Goal: Information Seeking & Learning: Learn about a topic

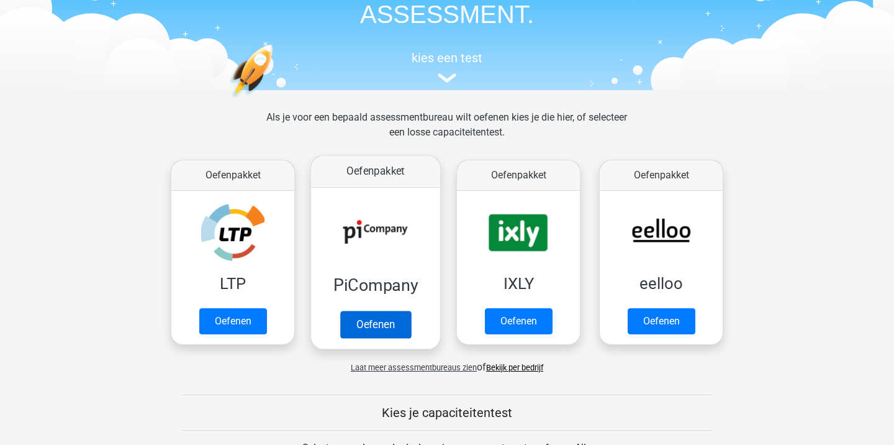
scroll to position [107, 0]
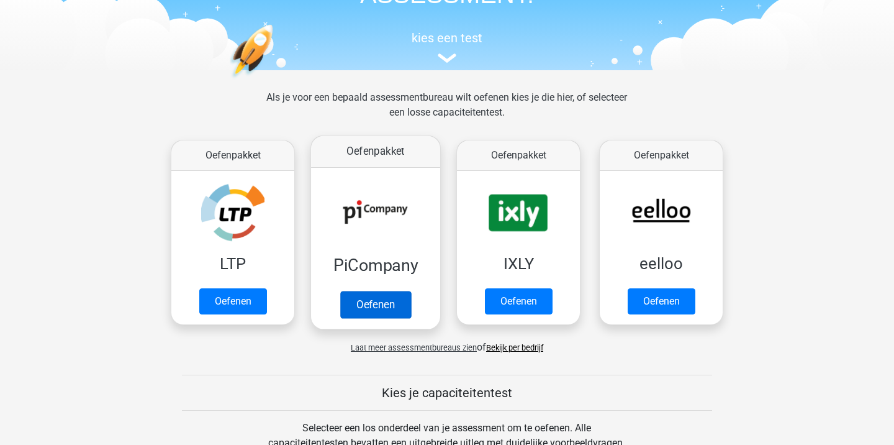
click at [374, 306] on link "Oefenen" at bounding box center [375, 304] width 71 height 27
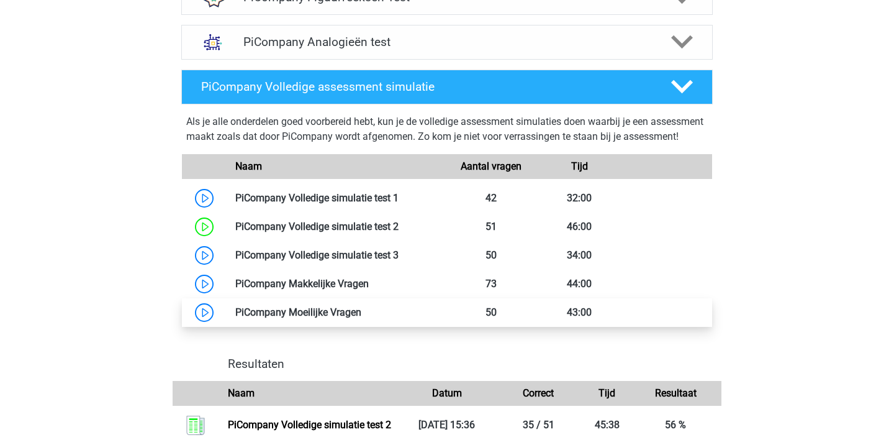
scroll to position [967, 0]
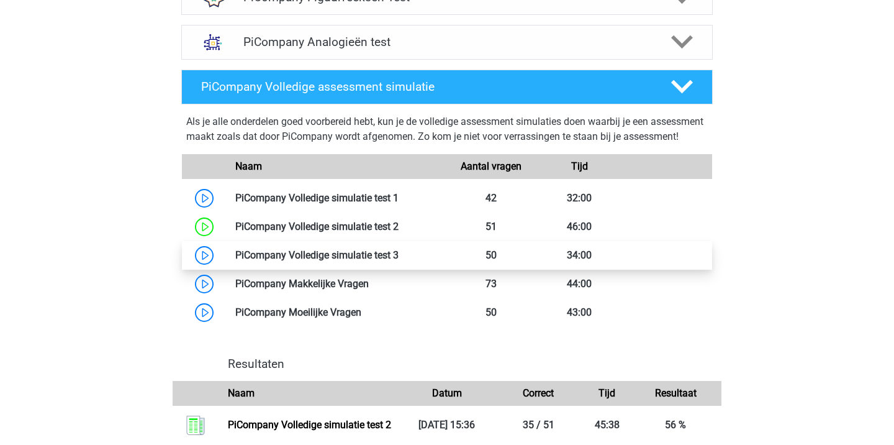
click at [399, 261] on link at bounding box center [399, 255] width 0 height 12
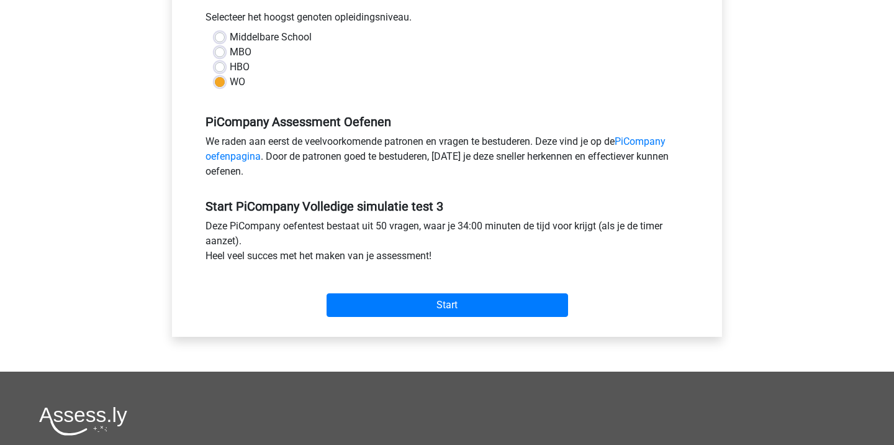
scroll to position [292, 0]
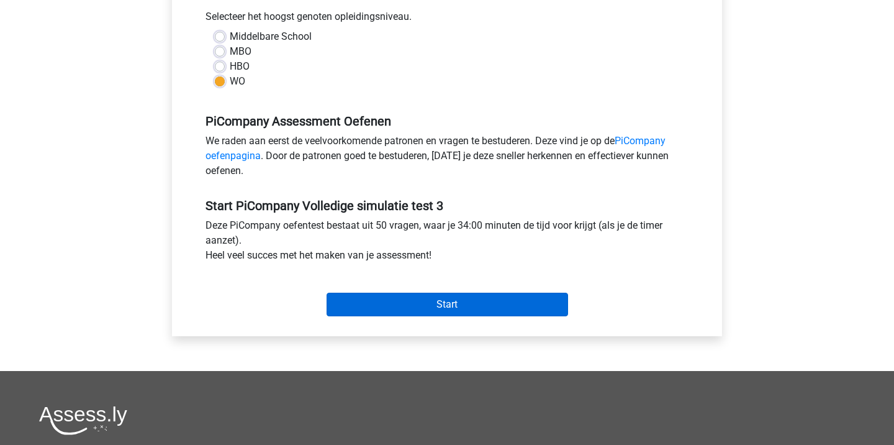
click at [441, 314] on input "Start" at bounding box center [448, 304] width 242 height 24
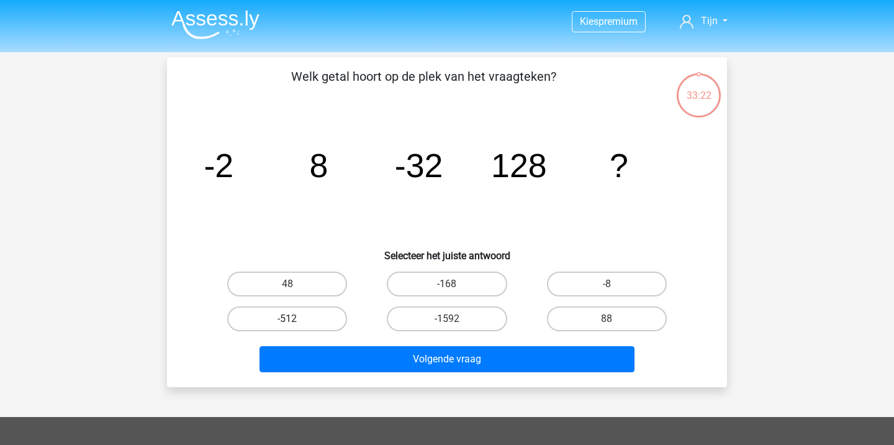
click at [241, 322] on label "-512" at bounding box center [287, 318] width 120 height 25
click at [287, 322] on input "-512" at bounding box center [291, 323] width 8 height 8
radio input "true"
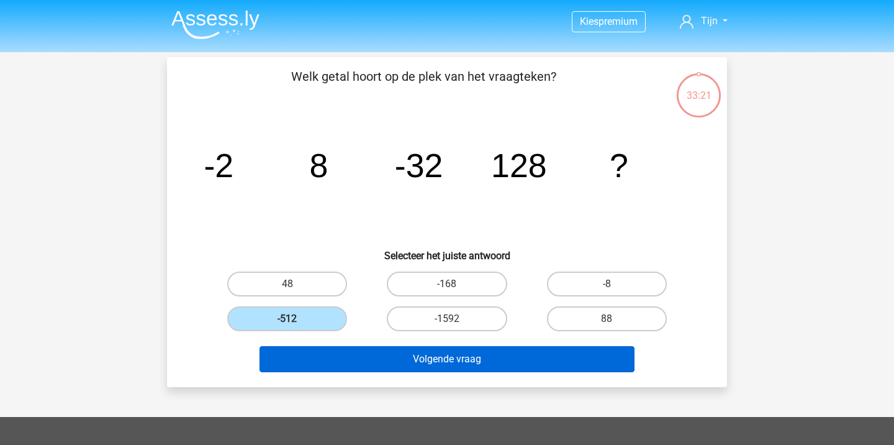
click at [339, 355] on button "Volgende vraag" at bounding box center [448, 359] width 376 height 26
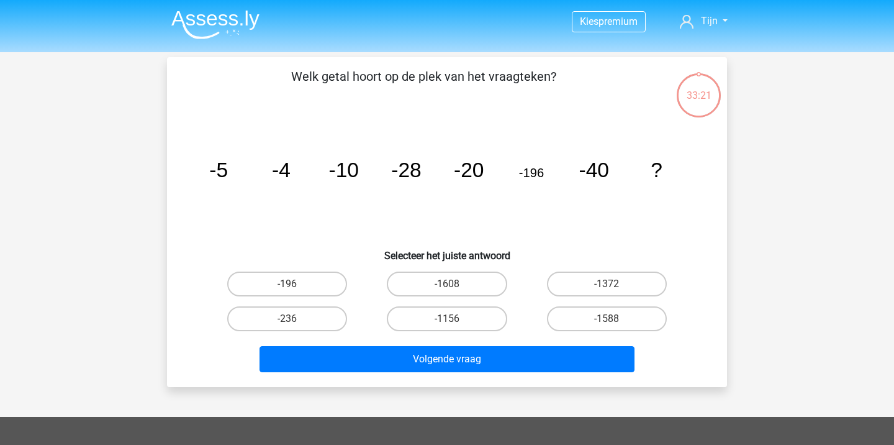
scroll to position [57, 0]
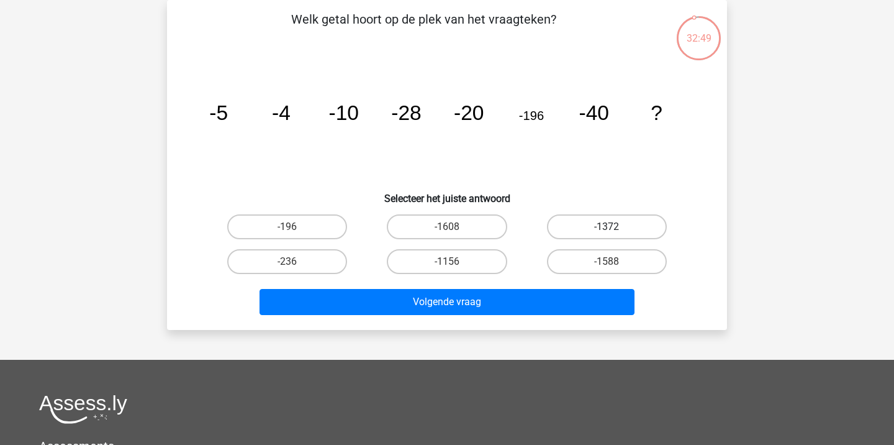
click at [604, 232] on label "-1372" at bounding box center [607, 226] width 120 height 25
click at [607, 232] on input "-1372" at bounding box center [611, 231] width 8 height 8
radio input "true"
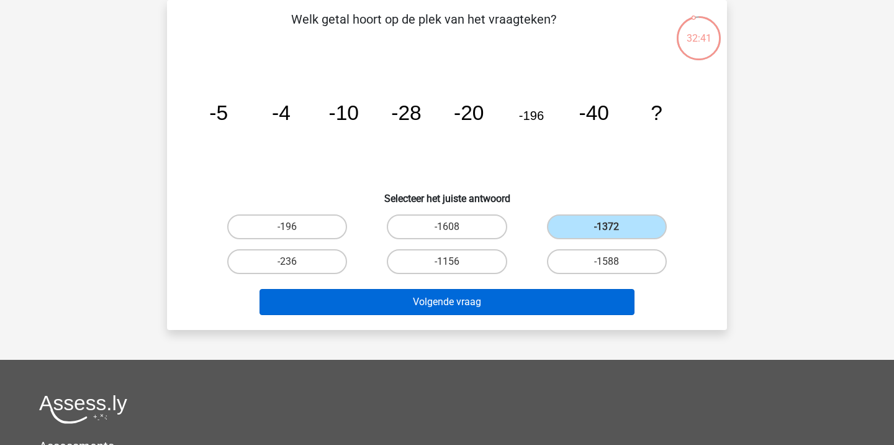
click at [572, 297] on button "Volgende vraag" at bounding box center [448, 302] width 376 height 26
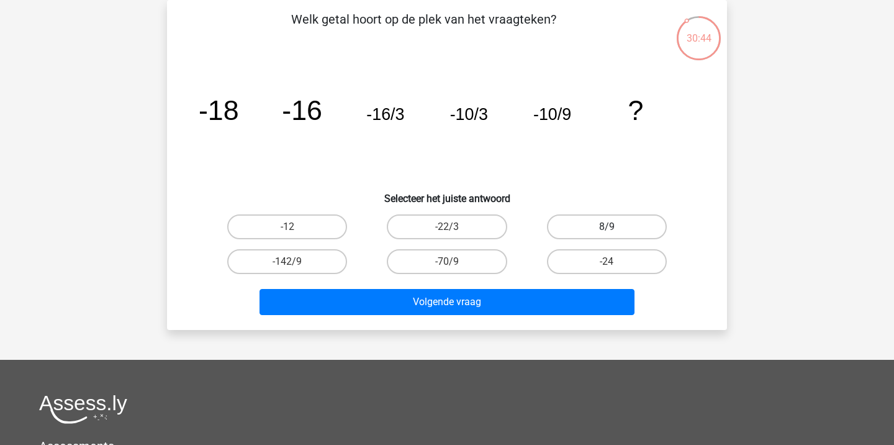
click at [604, 233] on label "8/9" at bounding box center [607, 226] width 120 height 25
click at [607, 233] on input "8/9" at bounding box center [611, 231] width 8 height 8
radio input "true"
click at [604, 233] on label "8/9" at bounding box center [607, 226] width 120 height 25
click at [607, 233] on input "8/9" at bounding box center [611, 231] width 8 height 8
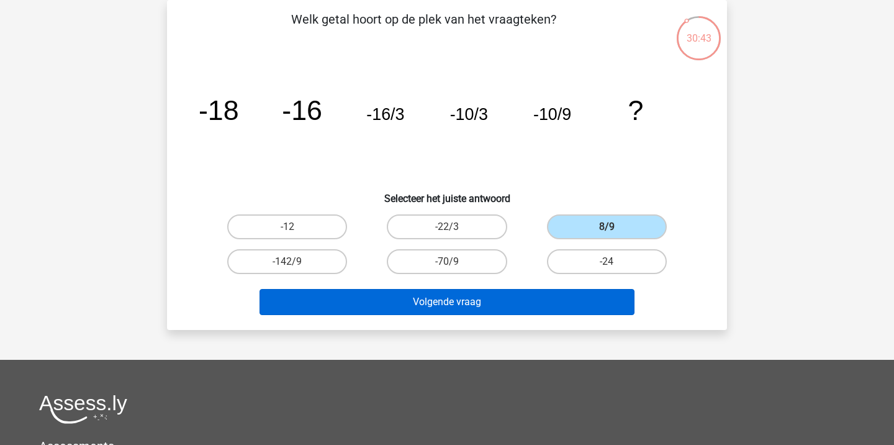
click at [563, 309] on button "Volgende vraag" at bounding box center [448, 302] width 376 height 26
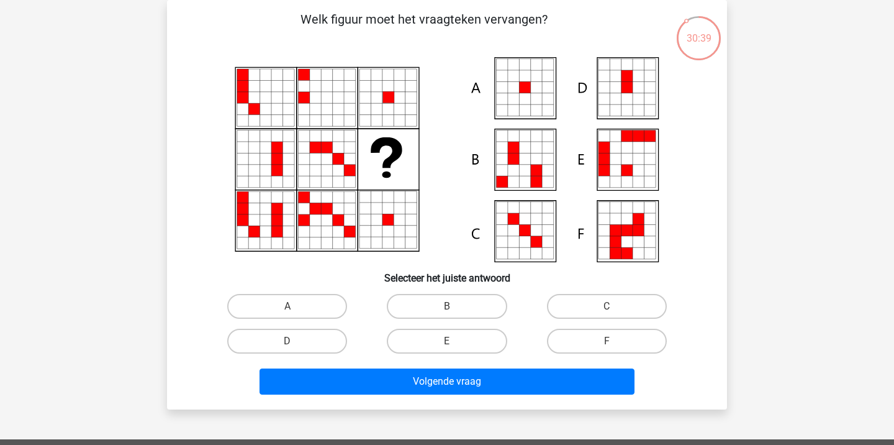
click at [538, 101] on icon at bounding box center [536, 98] width 11 height 11
click at [294, 301] on label "A" at bounding box center [287, 306] width 120 height 25
click at [294, 306] on input "A" at bounding box center [291, 310] width 8 height 8
radio input "true"
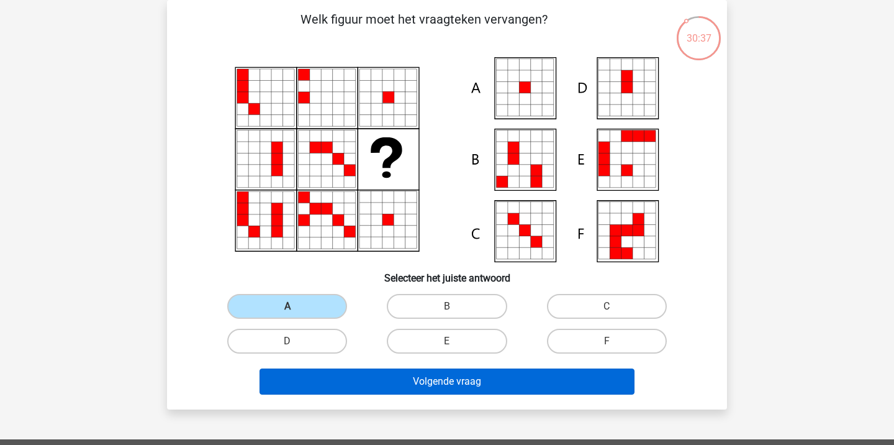
click at [424, 374] on button "Volgende vraag" at bounding box center [448, 381] width 376 height 26
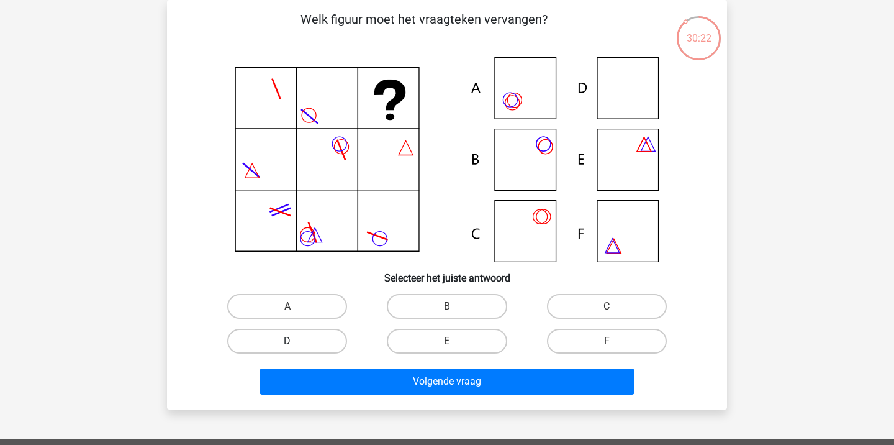
click at [313, 341] on label "D" at bounding box center [287, 340] width 120 height 25
click at [296, 341] on input "D" at bounding box center [291, 345] width 8 height 8
radio input "true"
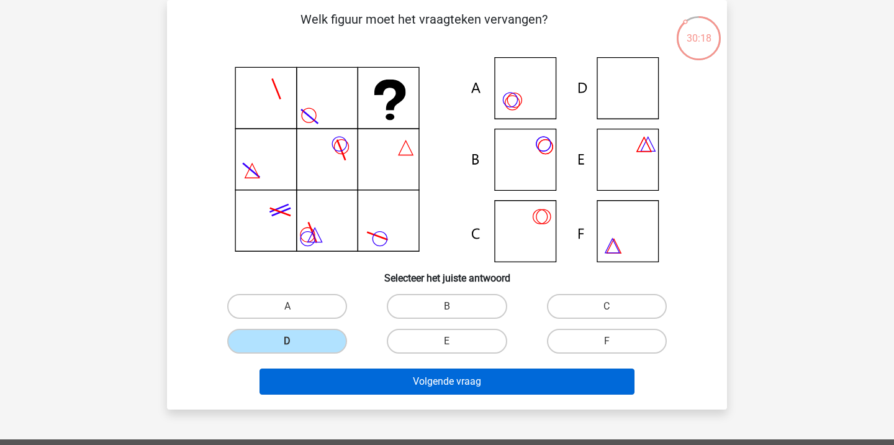
click at [468, 381] on button "Volgende vraag" at bounding box center [448, 381] width 376 height 26
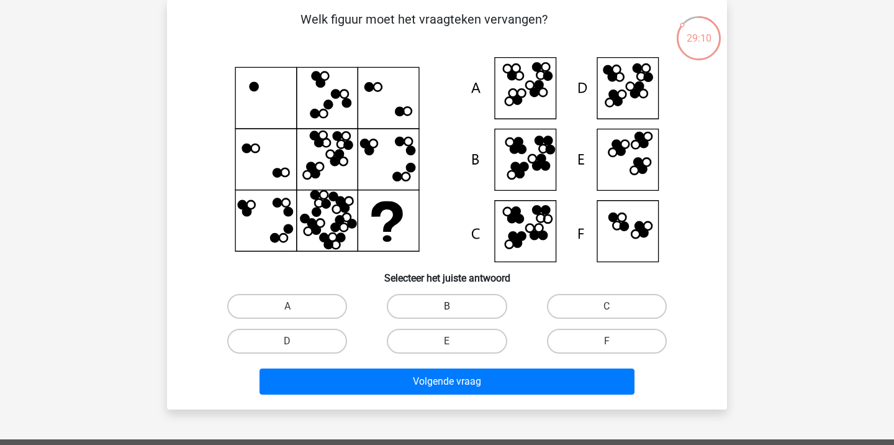
click at [433, 313] on label "B" at bounding box center [447, 306] width 120 height 25
click at [447, 313] on input "B" at bounding box center [451, 310] width 8 height 8
radio input "true"
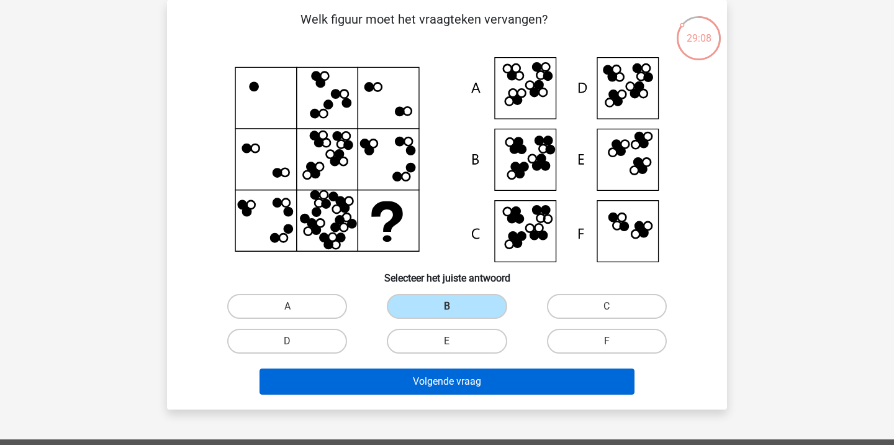
click at [471, 381] on button "Volgende vraag" at bounding box center [448, 381] width 376 height 26
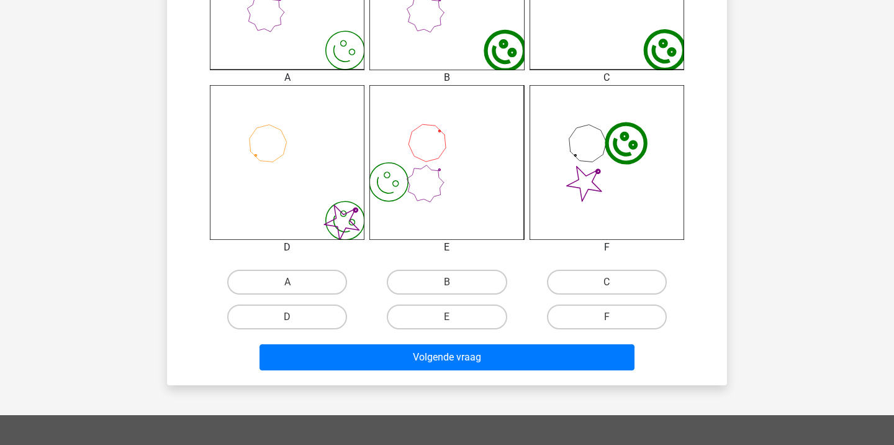
scroll to position [451, 0]
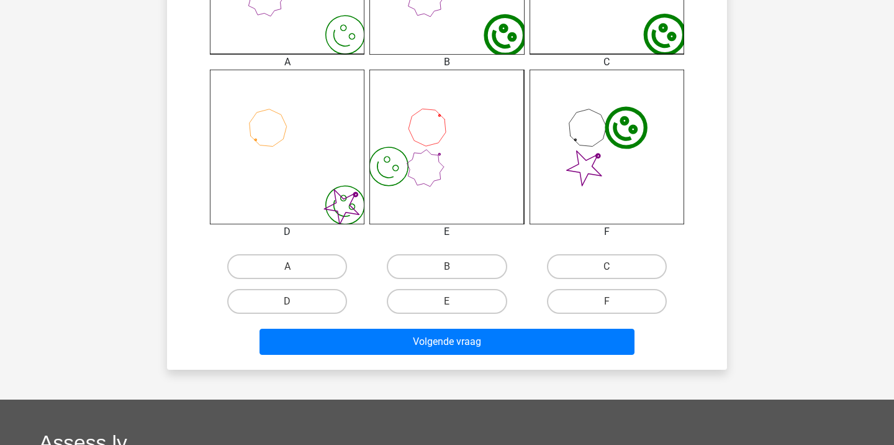
click at [451, 270] on input "B" at bounding box center [451, 270] width 8 height 8
radio input "true"
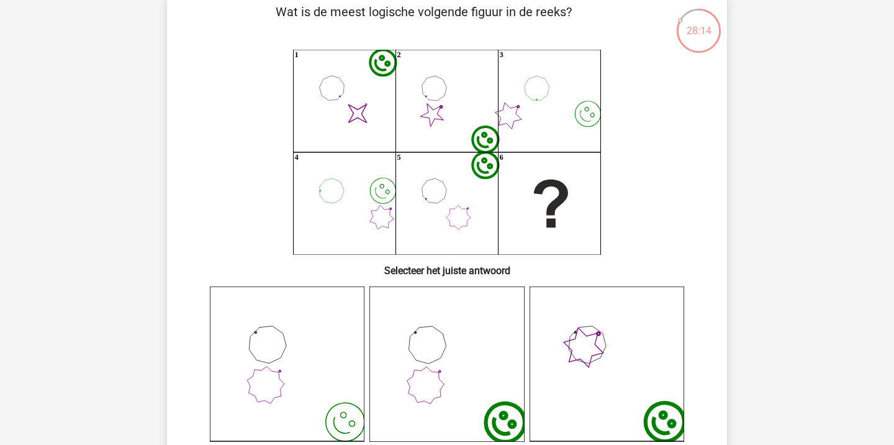
scroll to position [67, 0]
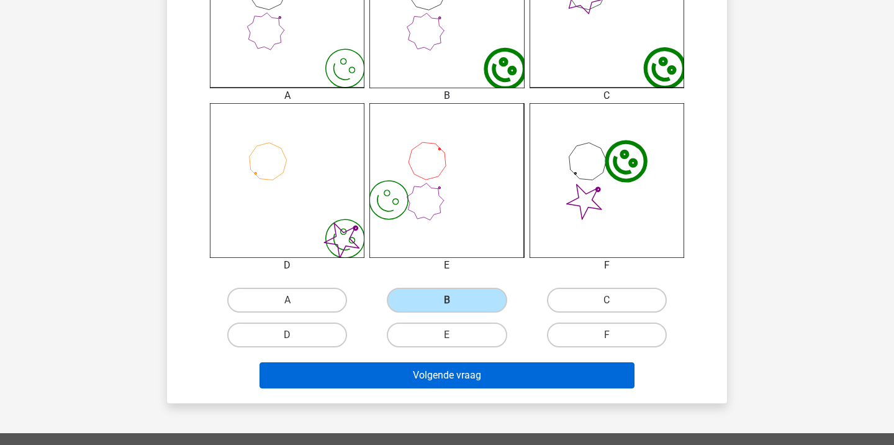
click at [492, 378] on button "Volgende vraag" at bounding box center [448, 375] width 376 height 26
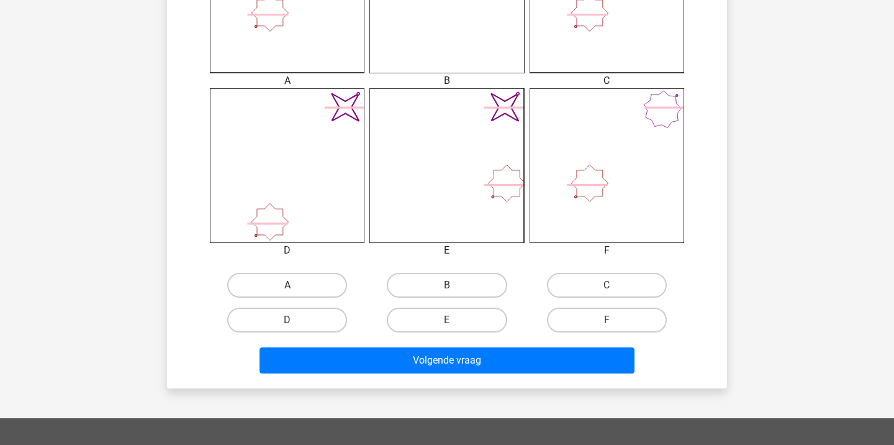
scroll to position [435, 0]
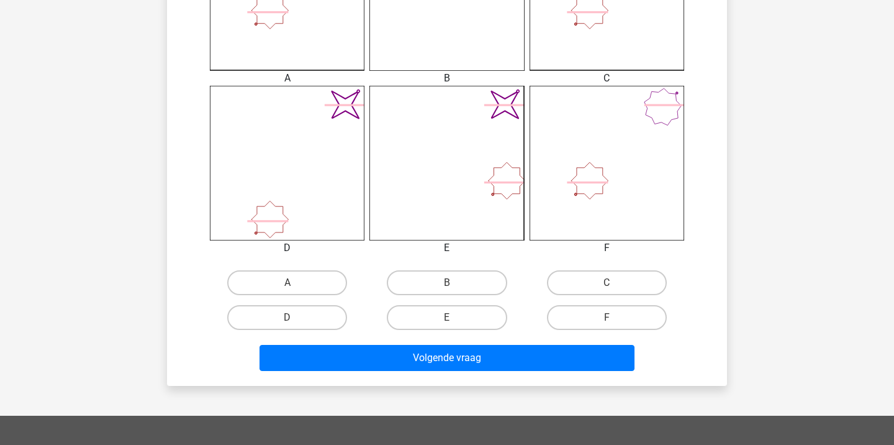
click at [300, 295] on div "A" at bounding box center [287, 282] width 160 height 35
click at [290, 283] on input "A" at bounding box center [291, 287] width 8 height 8
radio input "true"
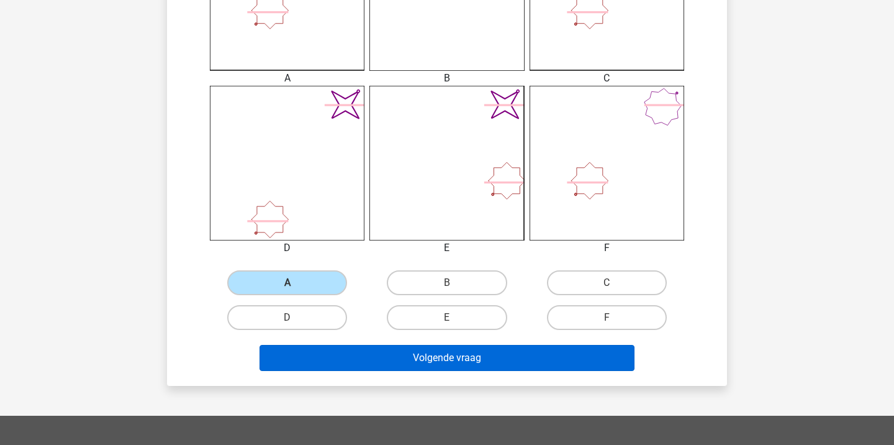
click at [476, 358] on button "Volgende vraag" at bounding box center [448, 358] width 376 height 26
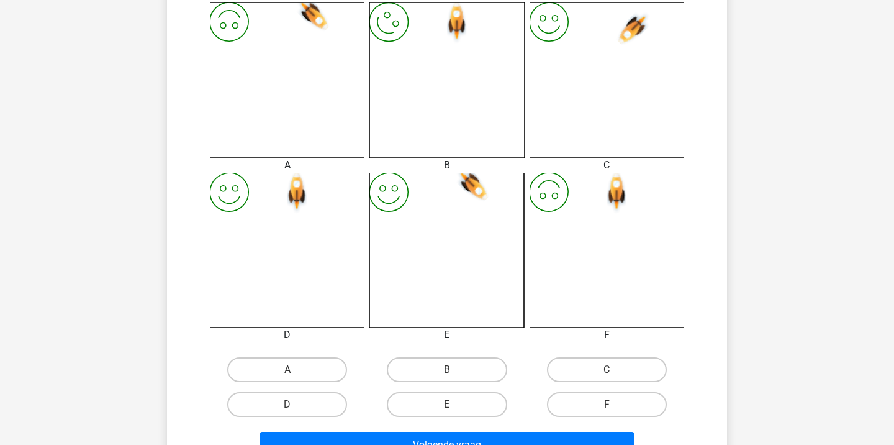
scroll to position [350, 0]
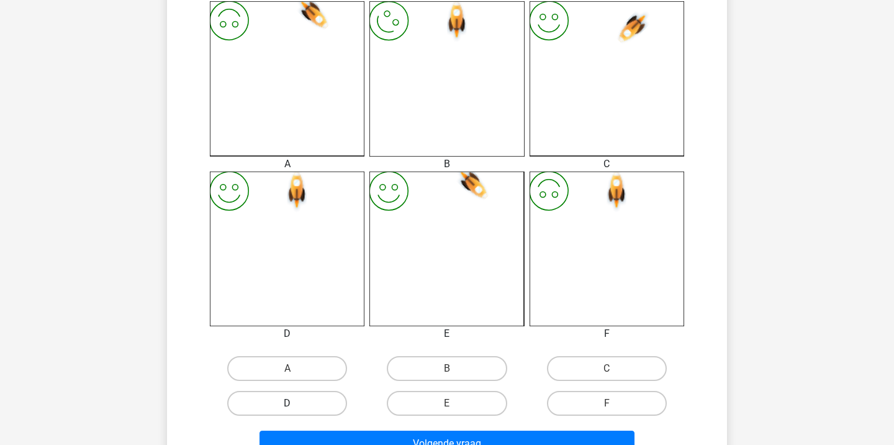
click at [313, 402] on label "D" at bounding box center [287, 403] width 120 height 25
click at [296, 403] on input "D" at bounding box center [291, 407] width 8 height 8
radio input "true"
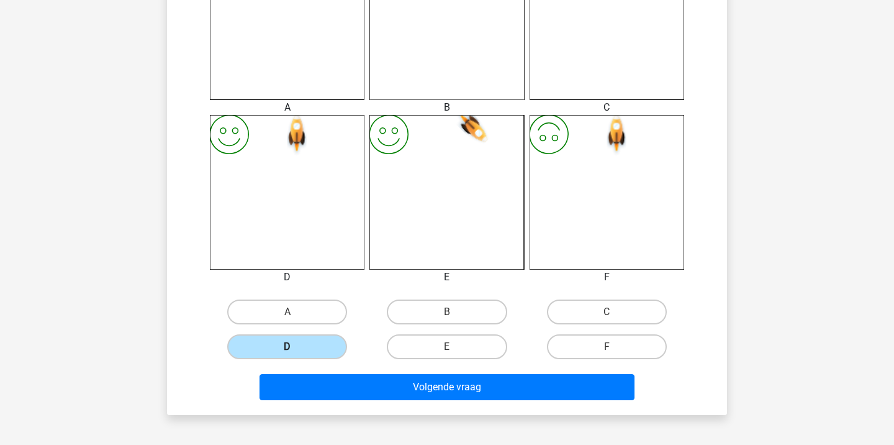
scroll to position [420, 1]
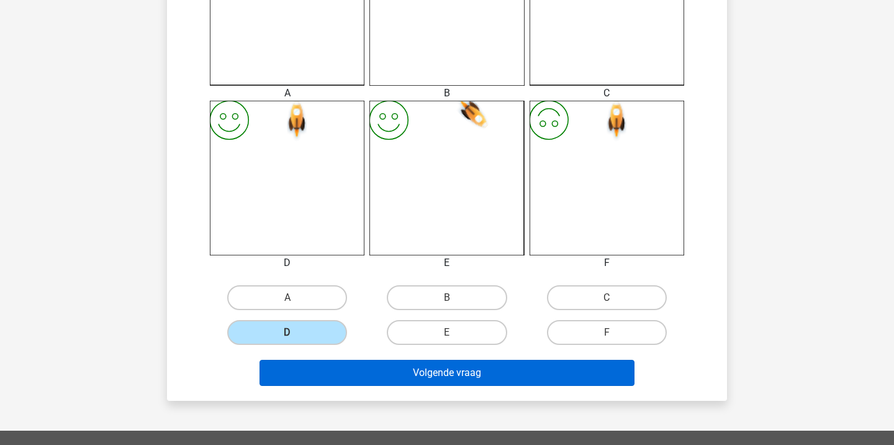
click at [395, 371] on button "Volgende vraag" at bounding box center [448, 373] width 376 height 26
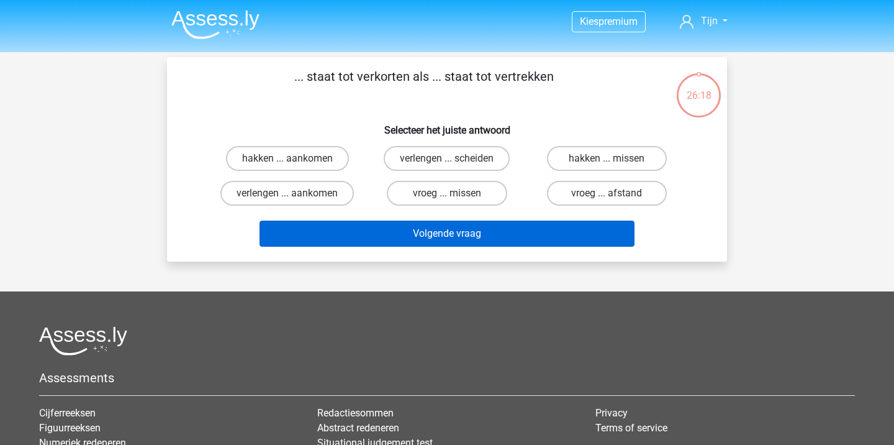
scroll to position [0, 0]
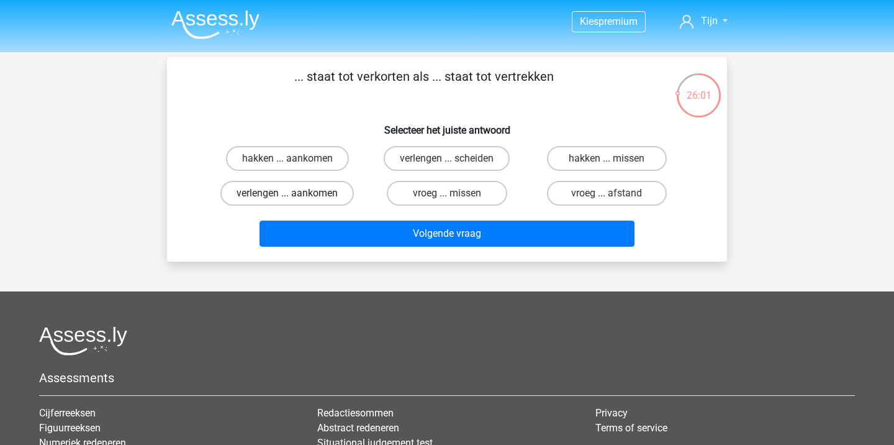
click at [264, 190] on label "verlengen ... aankomen" at bounding box center [287, 193] width 134 height 25
click at [287, 193] on input "verlengen ... aankomen" at bounding box center [291, 197] width 8 height 8
radio input "true"
click at [428, 251] on div "Volgende vraag" at bounding box center [446, 235] width 479 height 31
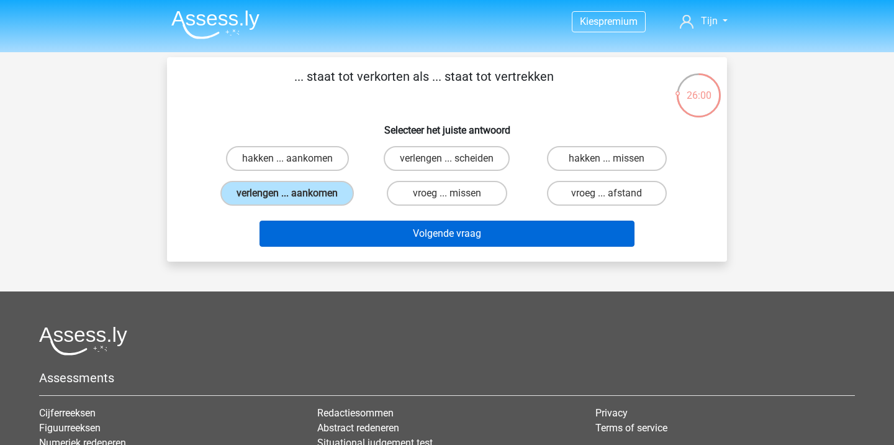
click at [402, 239] on button "Volgende vraag" at bounding box center [448, 233] width 376 height 26
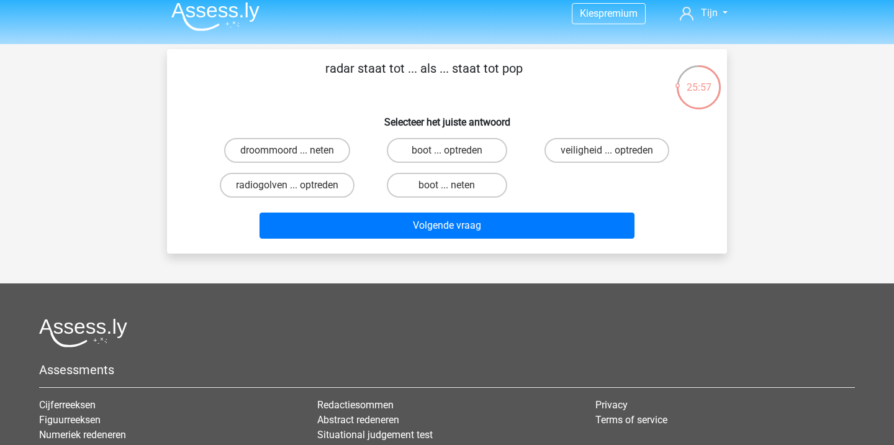
scroll to position [7, 0]
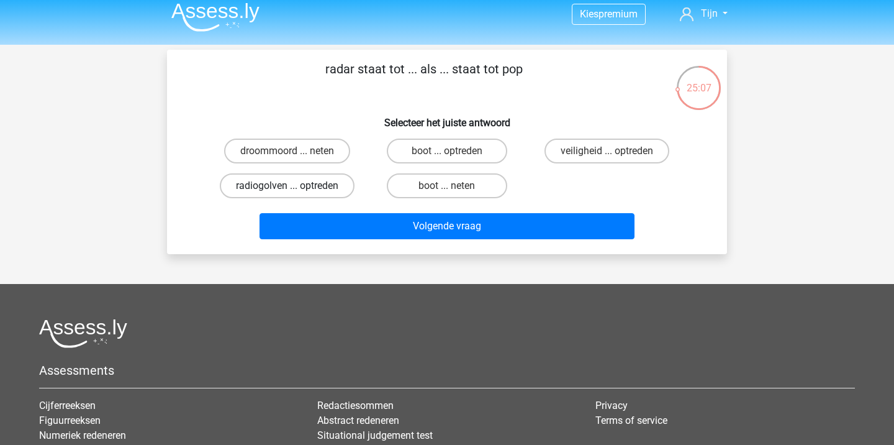
click at [318, 191] on label "radiogolven ... optreden" at bounding box center [287, 185] width 135 height 25
click at [296, 191] on input "radiogolven ... optreden" at bounding box center [291, 190] width 8 height 8
radio input "true"
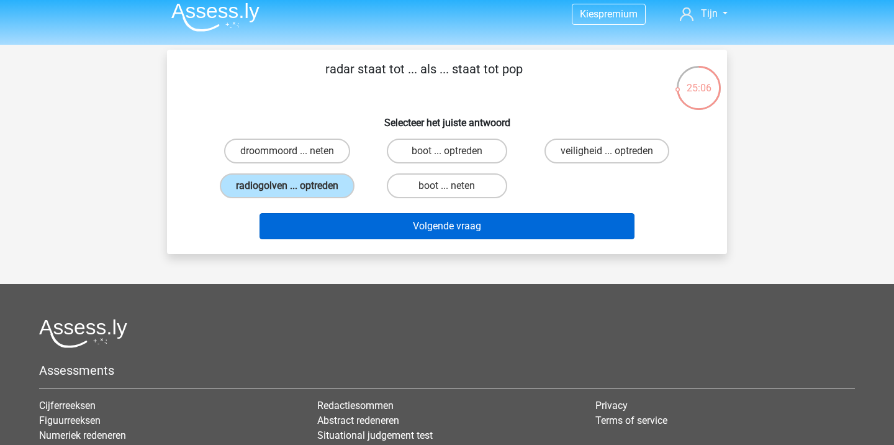
click at [394, 230] on button "Volgende vraag" at bounding box center [448, 226] width 376 height 26
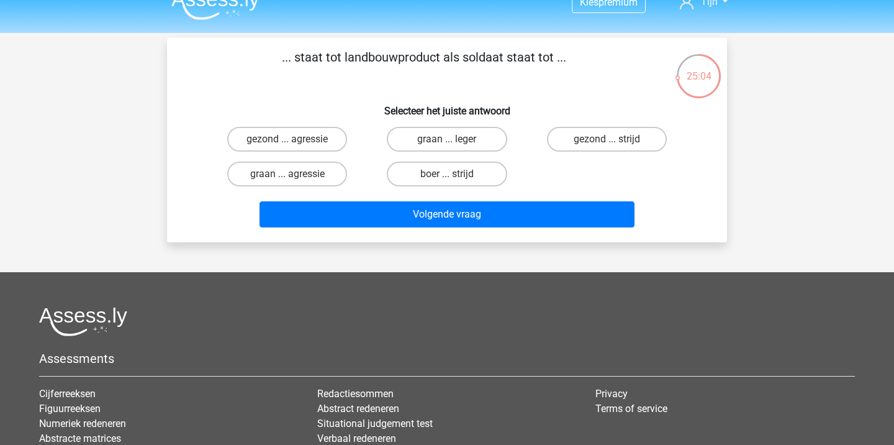
scroll to position [0, 0]
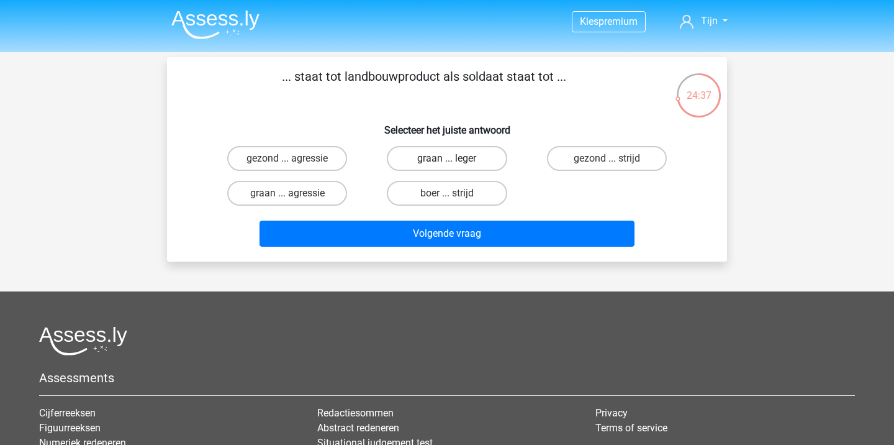
click at [420, 156] on label "graan ... leger" at bounding box center [447, 158] width 120 height 25
click at [447, 158] on input "graan ... leger" at bounding box center [451, 162] width 8 height 8
radio input "true"
click at [481, 193] on label "boer ... strijd" at bounding box center [447, 193] width 120 height 25
click at [455, 193] on input "boer ... strijd" at bounding box center [451, 197] width 8 height 8
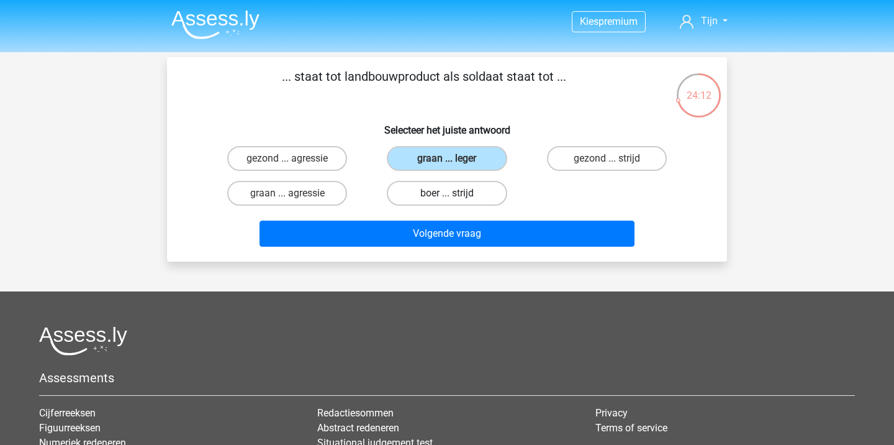
radio input "true"
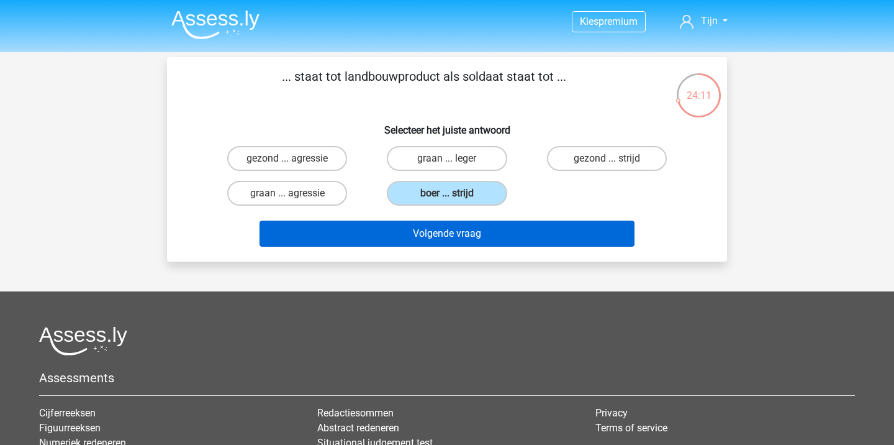
click at [502, 236] on button "Volgende vraag" at bounding box center [448, 233] width 376 height 26
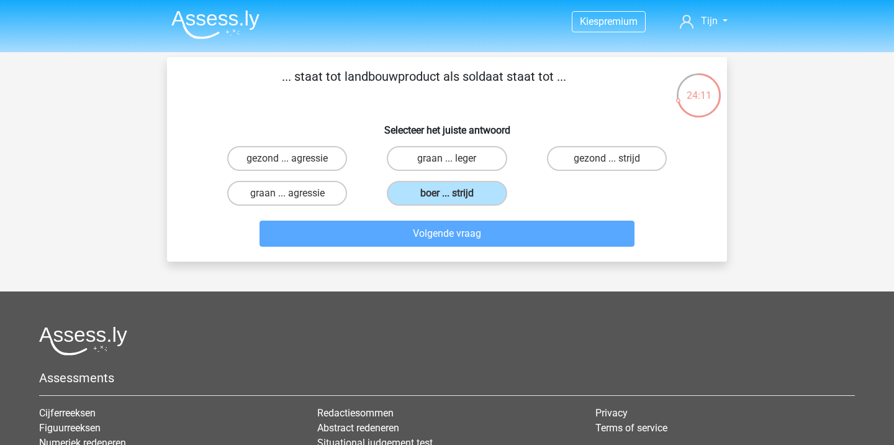
scroll to position [57, 0]
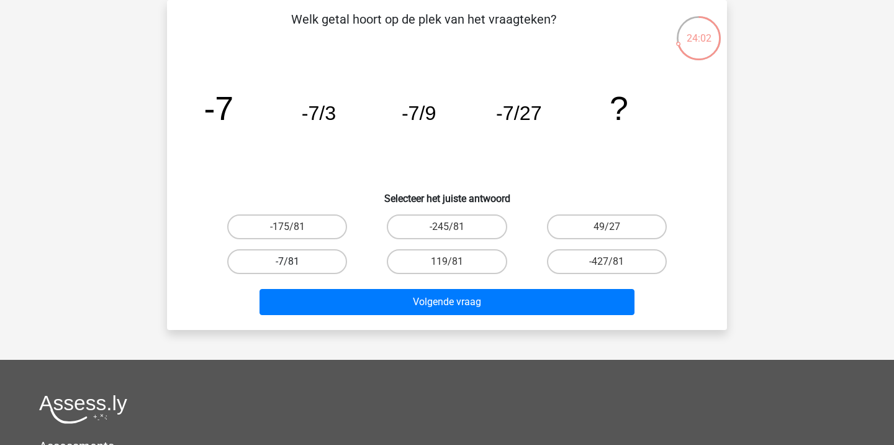
click at [328, 258] on label "-7/81" at bounding box center [287, 261] width 120 height 25
click at [296, 261] on input "-7/81" at bounding box center [291, 265] width 8 height 8
radio input "true"
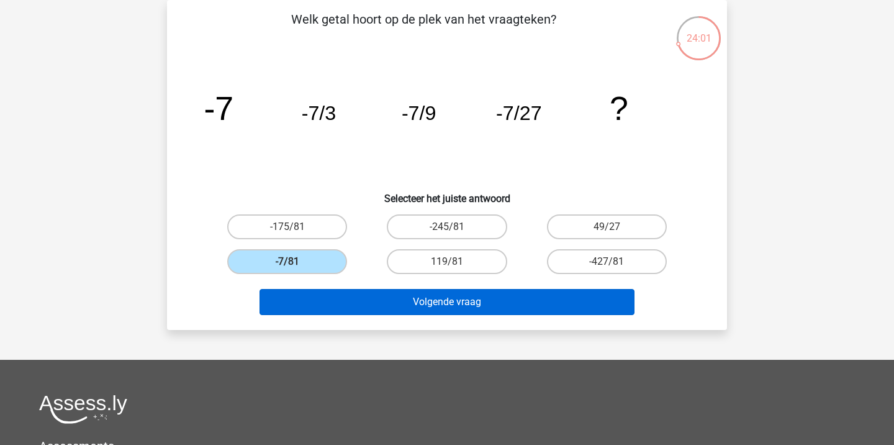
click at [412, 300] on button "Volgende vraag" at bounding box center [448, 302] width 376 height 26
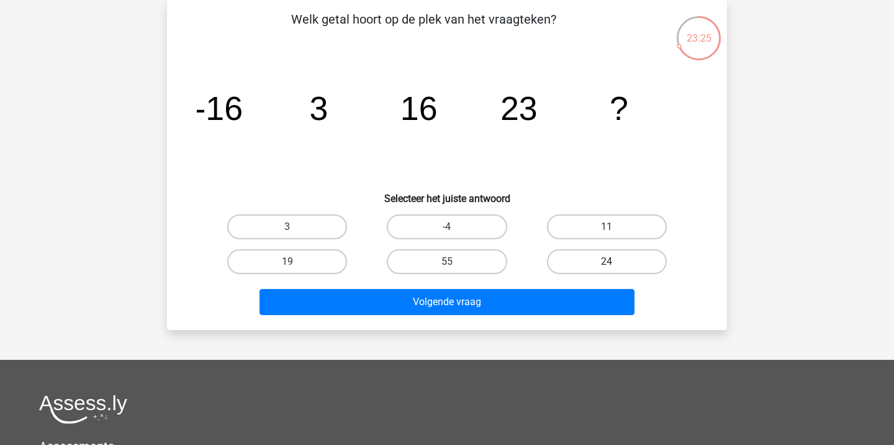
click at [642, 261] on label "24" at bounding box center [607, 261] width 120 height 25
click at [615, 261] on input "24" at bounding box center [611, 265] width 8 height 8
radio input "true"
click at [581, 284] on div "Volgende vraag" at bounding box center [447, 299] width 520 height 41
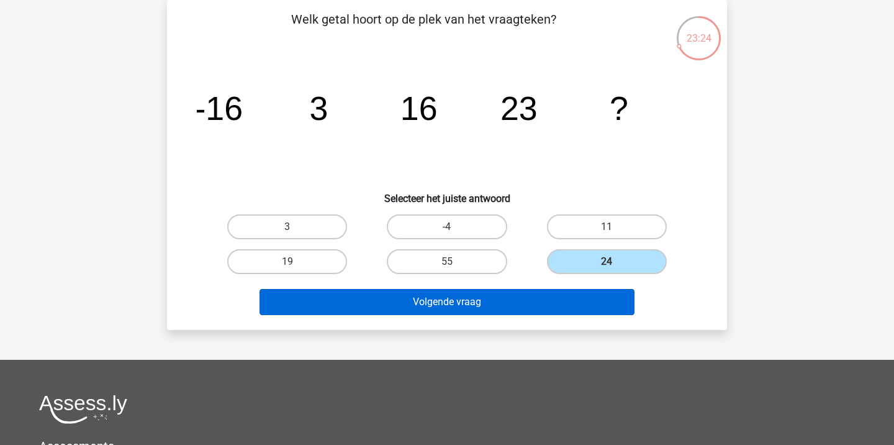
click at [581, 295] on button "Volgende vraag" at bounding box center [448, 302] width 376 height 26
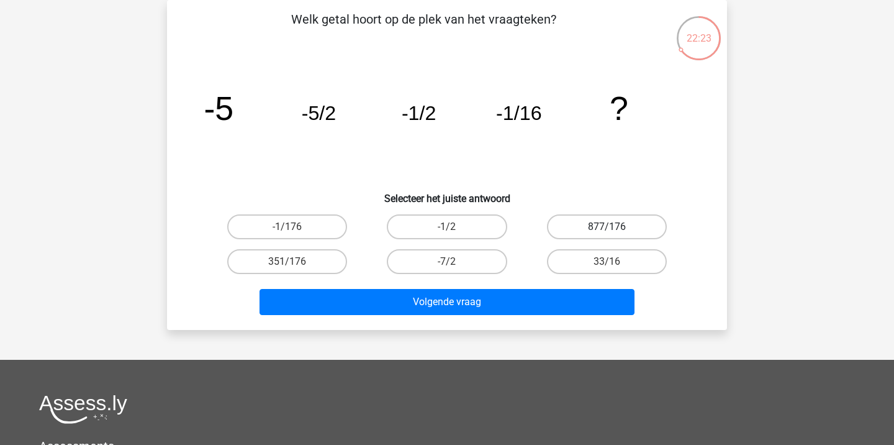
click at [643, 221] on label "877/176" at bounding box center [607, 226] width 120 height 25
click at [615, 227] on input "877/176" at bounding box center [611, 231] width 8 height 8
radio input "true"
click at [299, 255] on label "351/176" at bounding box center [287, 261] width 120 height 25
click at [296, 261] on input "351/176" at bounding box center [291, 265] width 8 height 8
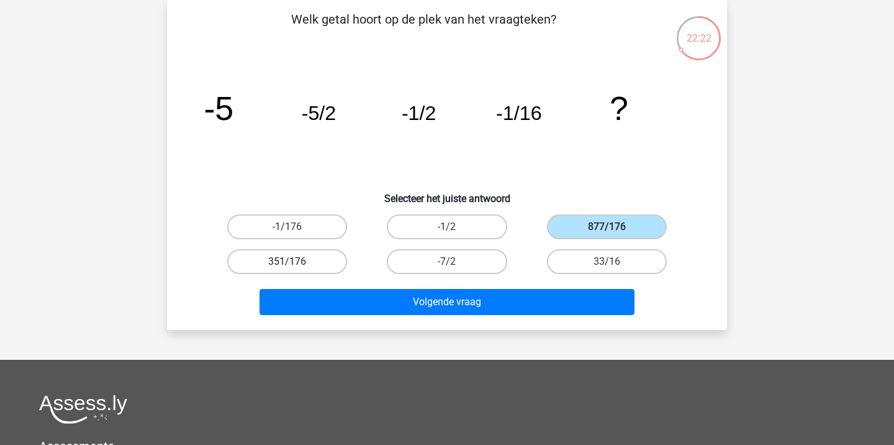
radio input "true"
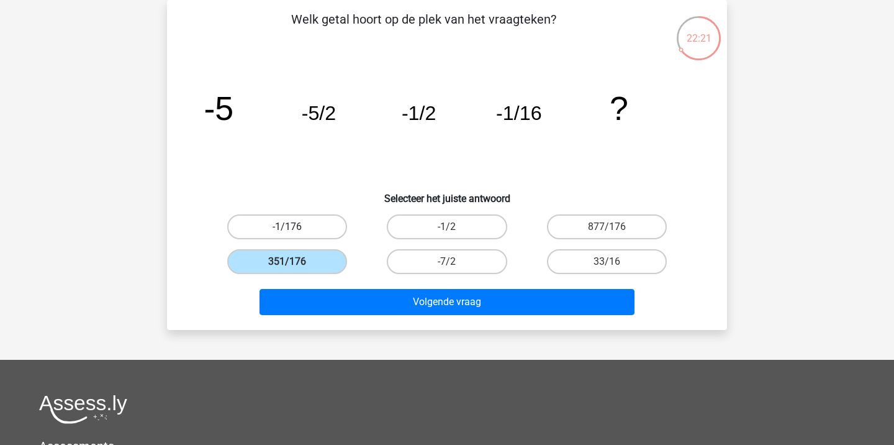
click at [291, 225] on label "-1/176" at bounding box center [287, 226] width 120 height 25
click at [291, 227] on input "-1/176" at bounding box center [291, 231] width 8 height 8
radio input "true"
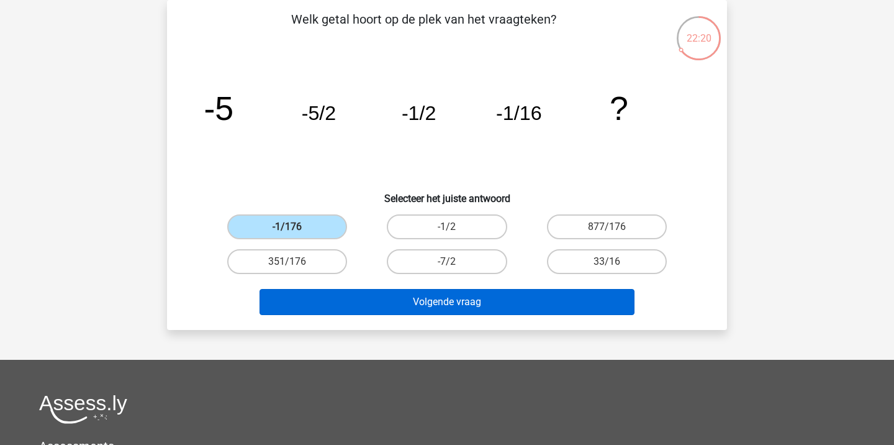
click at [395, 306] on button "Volgende vraag" at bounding box center [448, 302] width 376 height 26
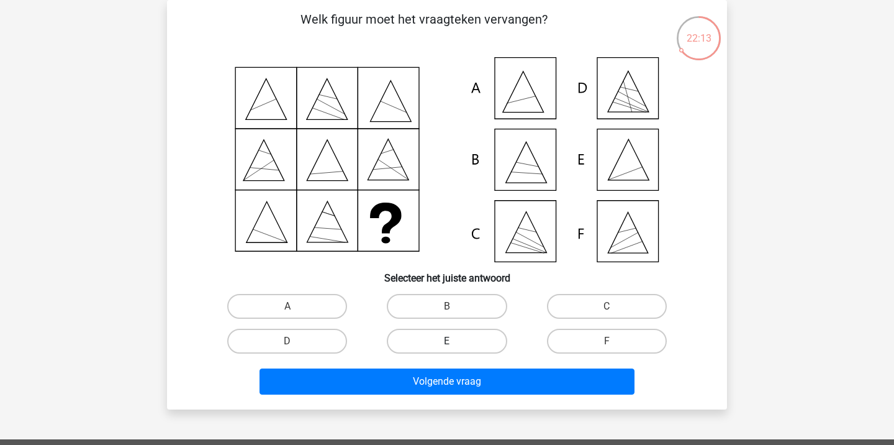
click at [441, 345] on label "E" at bounding box center [447, 340] width 120 height 25
click at [447, 345] on input "E" at bounding box center [451, 345] width 8 height 8
radio input "true"
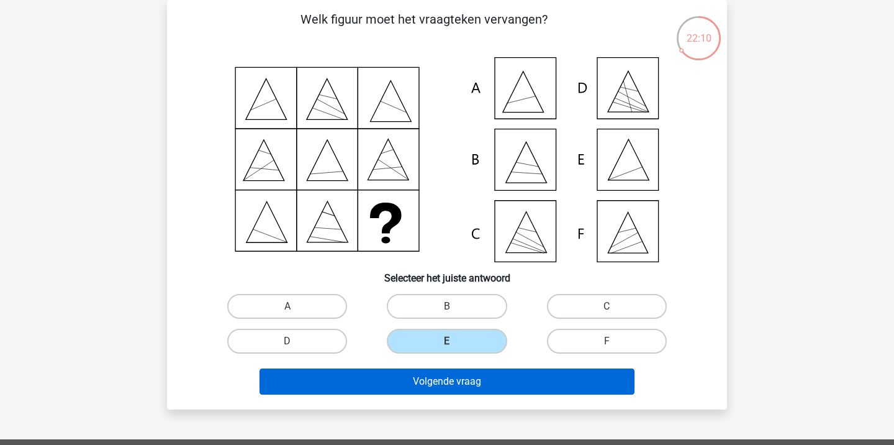
click at [472, 379] on button "Volgende vraag" at bounding box center [448, 381] width 376 height 26
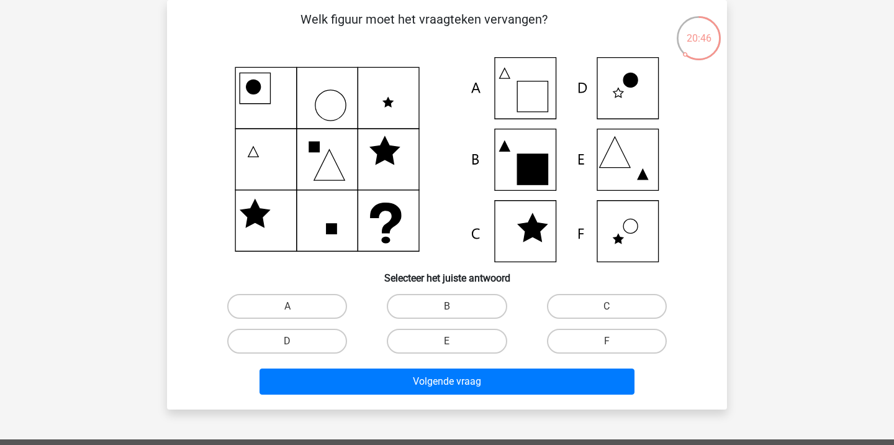
click at [451, 309] on input "B" at bounding box center [451, 310] width 8 height 8
radio input "true"
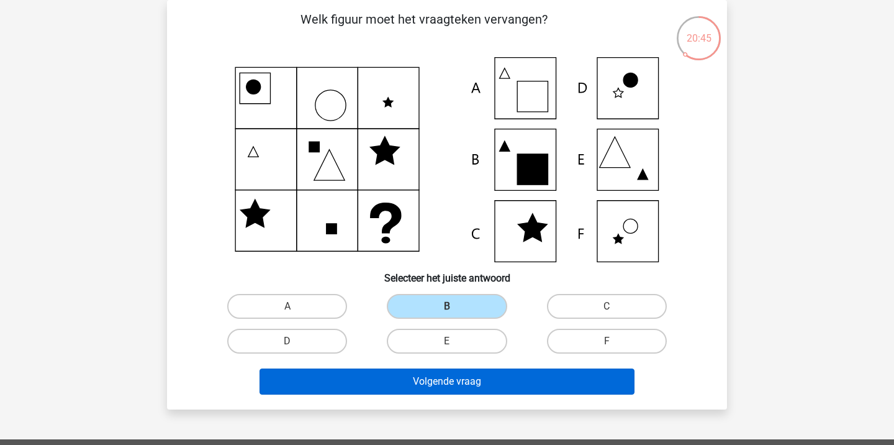
click at [451, 382] on button "Volgende vraag" at bounding box center [448, 381] width 376 height 26
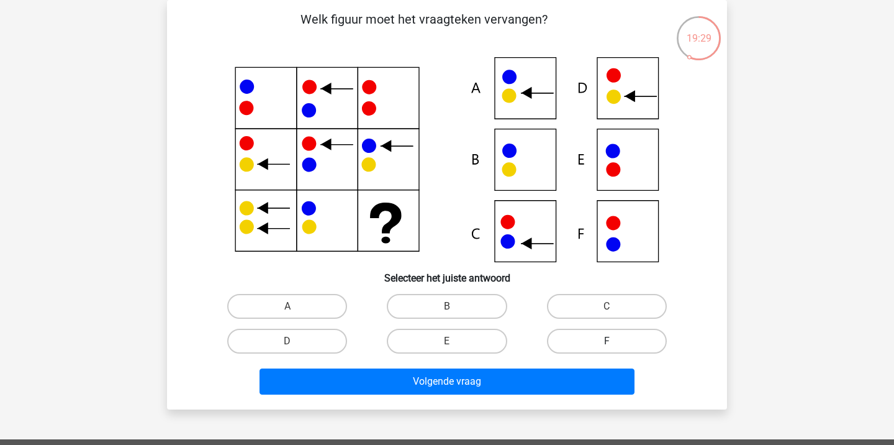
click at [580, 332] on label "F" at bounding box center [607, 340] width 120 height 25
click at [607, 341] on input "F" at bounding box center [611, 345] width 8 height 8
radio input "true"
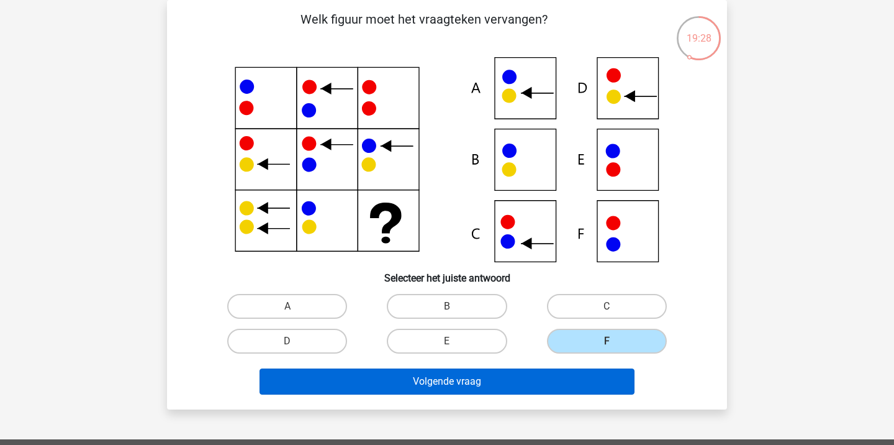
click at [567, 384] on button "Volgende vraag" at bounding box center [448, 381] width 376 height 26
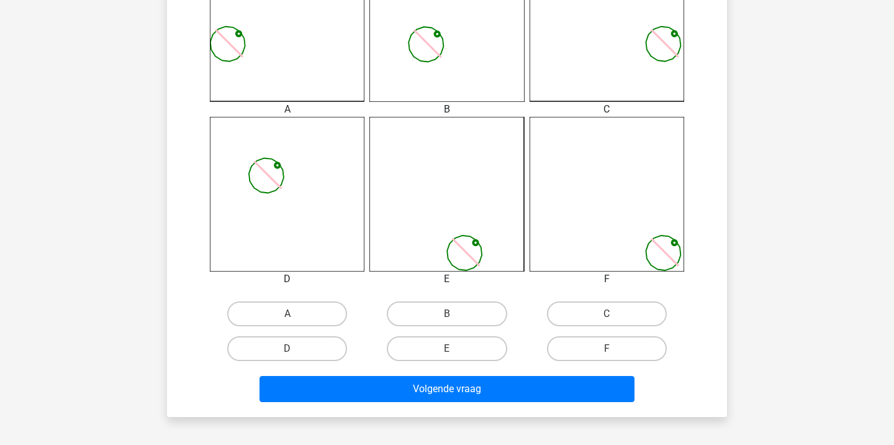
scroll to position [403, 0]
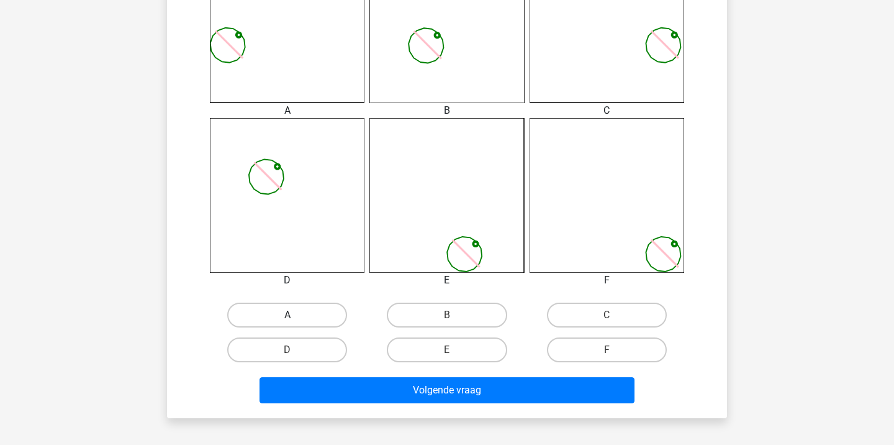
click at [284, 320] on label "A" at bounding box center [287, 314] width 120 height 25
click at [287, 320] on input "A" at bounding box center [291, 319] width 8 height 8
radio input "true"
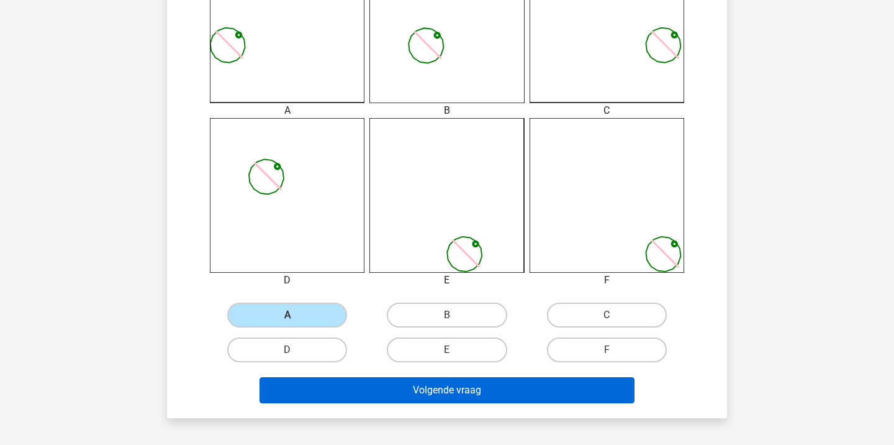
click at [374, 387] on button "Volgende vraag" at bounding box center [448, 390] width 376 height 26
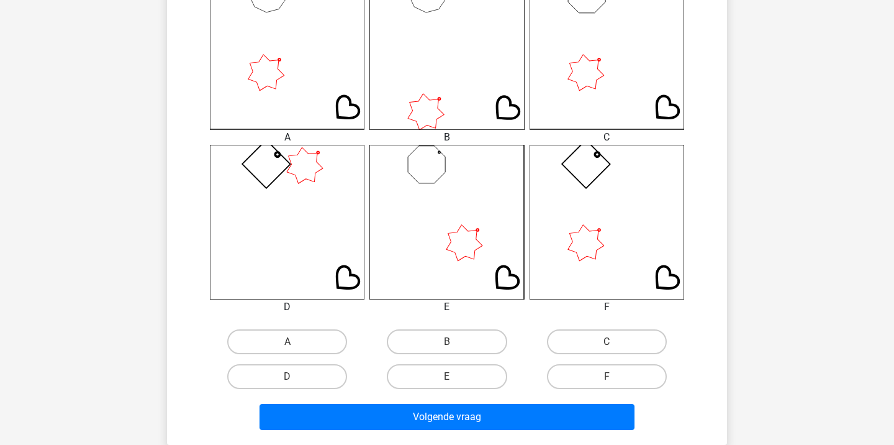
scroll to position [409, 0]
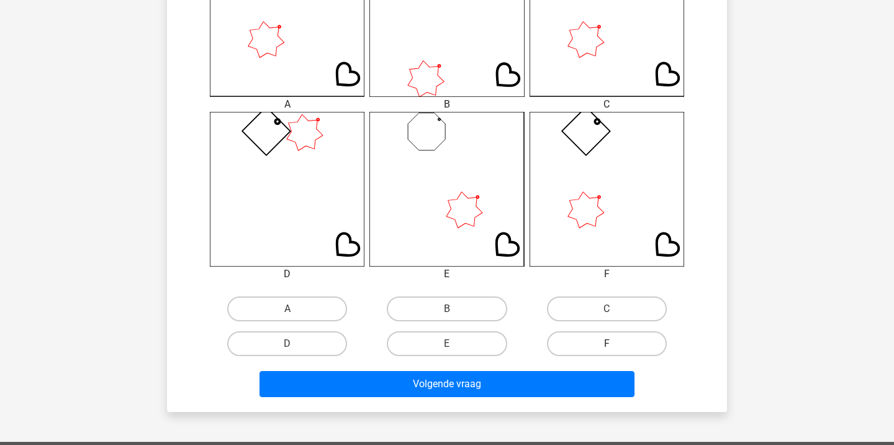
click at [616, 339] on label "F" at bounding box center [607, 343] width 120 height 25
click at [615, 343] on input "F" at bounding box center [611, 347] width 8 height 8
radio input "true"
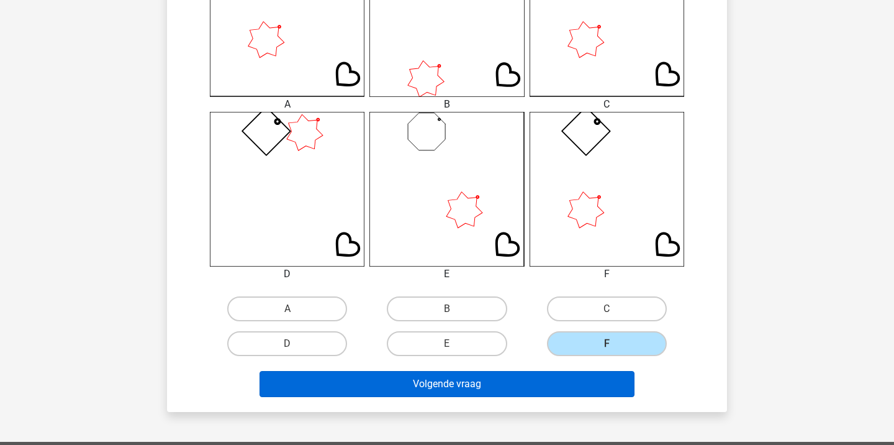
click at [582, 390] on button "Volgende vraag" at bounding box center [448, 384] width 376 height 26
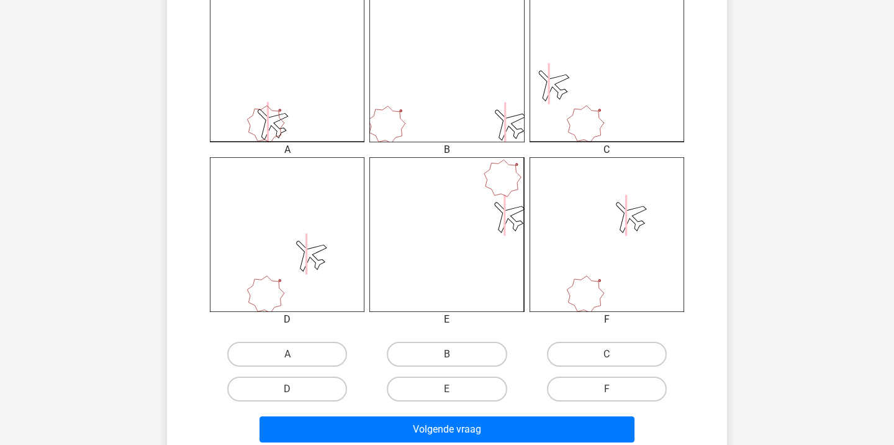
scroll to position [382, 0]
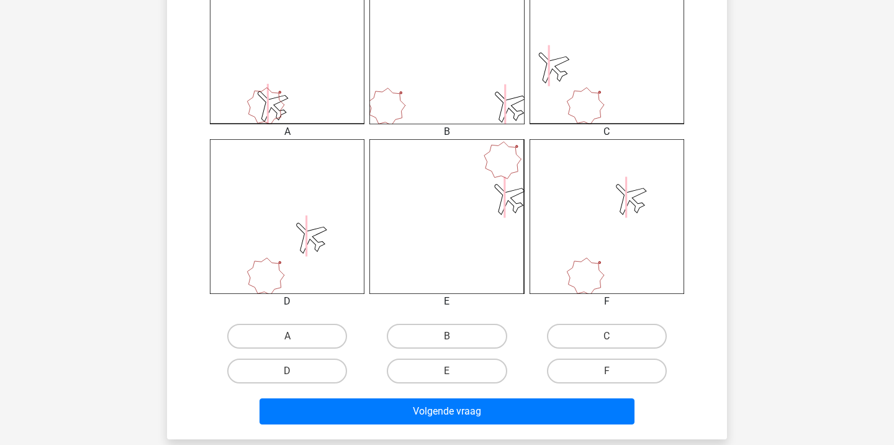
click at [286, 356] on div "D" at bounding box center [287, 370] width 160 height 35
click at [306, 376] on label "D" at bounding box center [287, 370] width 120 height 25
click at [296, 376] on input "D" at bounding box center [291, 375] width 8 height 8
radio input "true"
click at [419, 424] on div "Volgende vraag" at bounding box center [446, 413] width 479 height 31
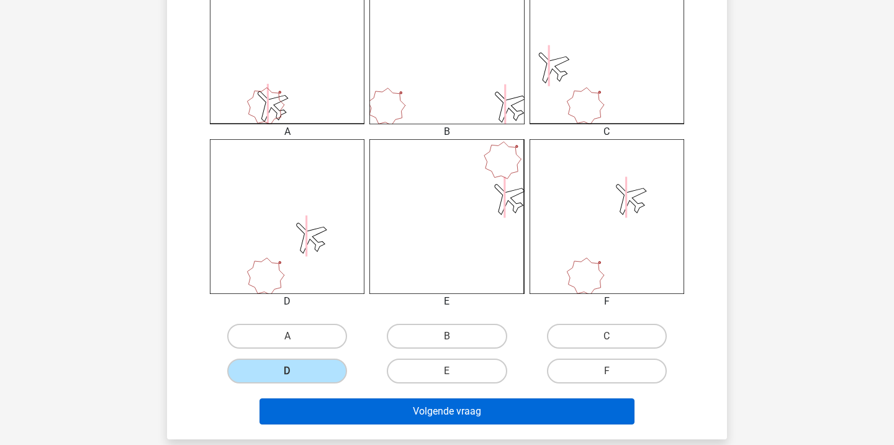
click at [394, 402] on button "Volgende vraag" at bounding box center [448, 411] width 376 height 26
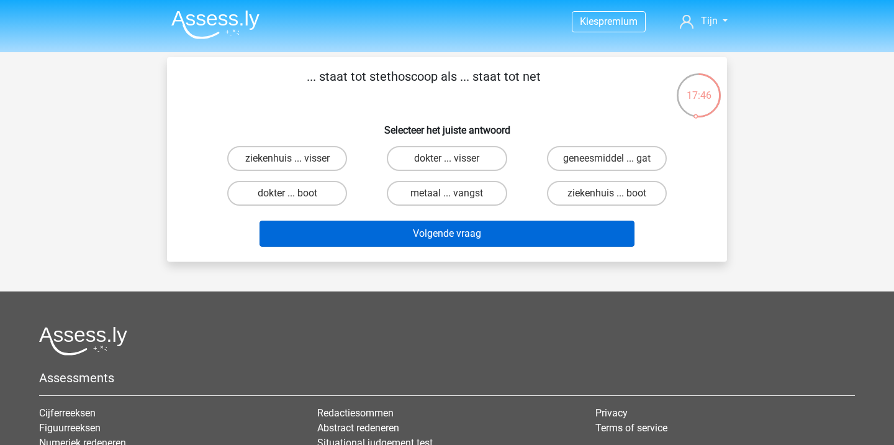
scroll to position [0, 0]
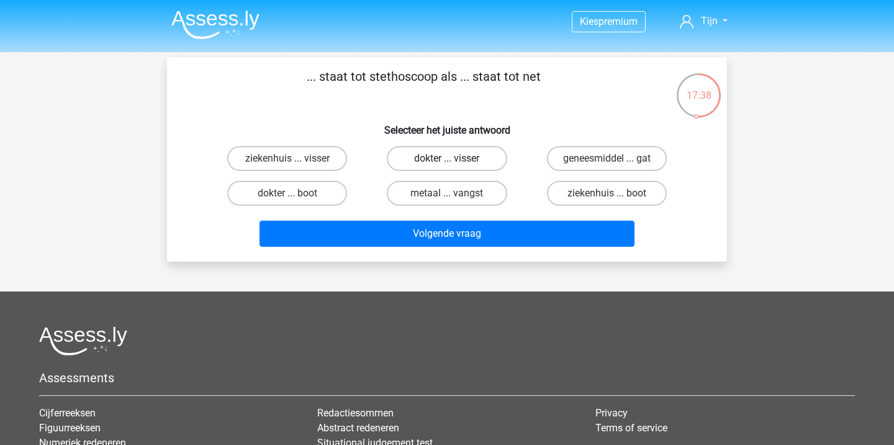
click at [420, 159] on label "dokter ... visser" at bounding box center [447, 158] width 120 height 25
click at [447, 159] on input "dokter ... visser" at bounding box center [451, 162] width 8 height 8
radio input "true"
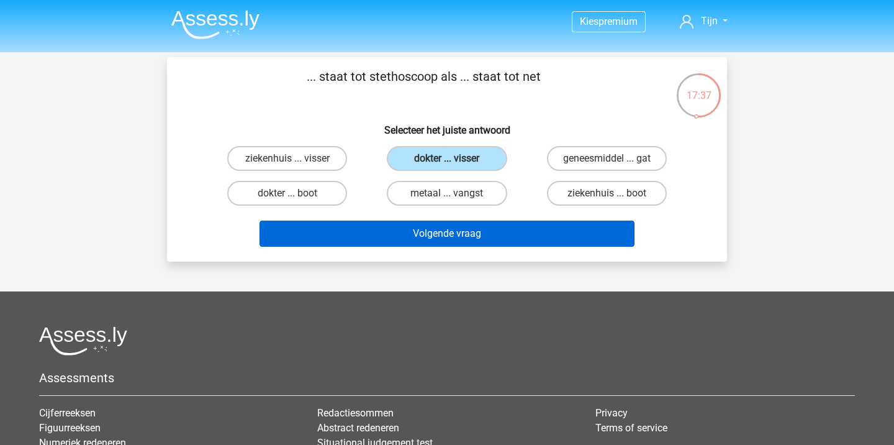
click at [468, 227] on button "Volgende vraag" at bounding box center [448, 233] width 376 height 26
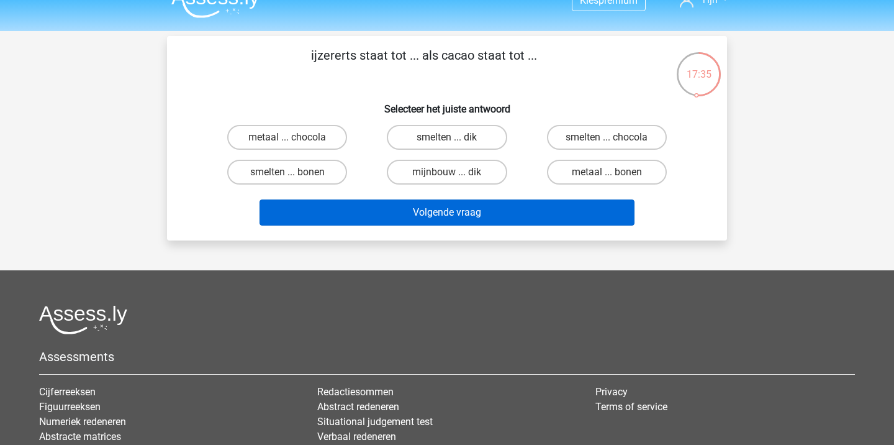
scroll to position [20, 0]
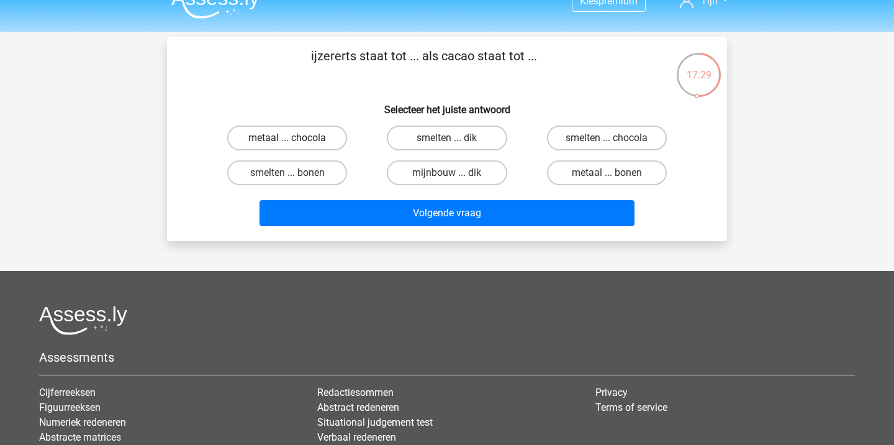
click at [271, 132] on label "metaal ... chocola" at bounding box center [287, 137] width 120 height 25
click at [287, 138] on input "metaal ... chocola" at bounding box center [291, 142] width 8 height 8
radio input "true"
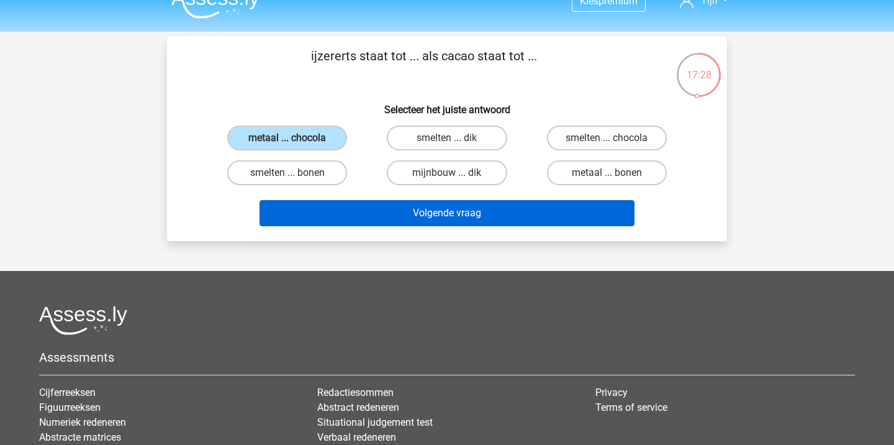
click at [423, 226] on button "Volgende vraag" at bounding box center [448, 213] width 376 height 26
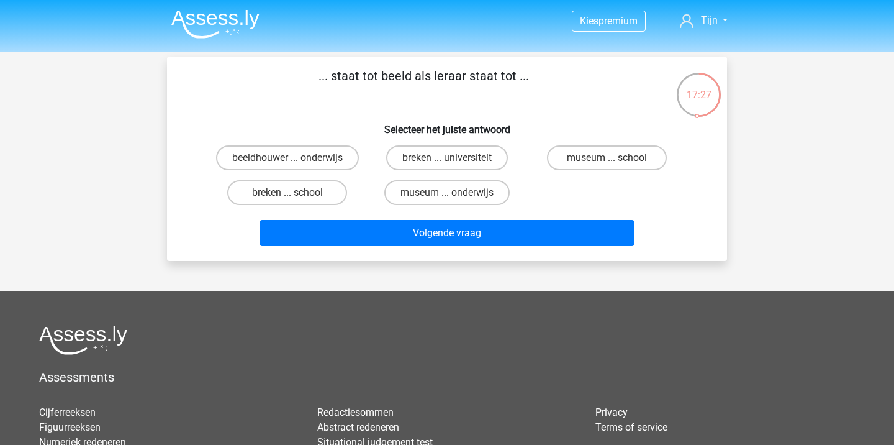
scroll to position [0, 0]
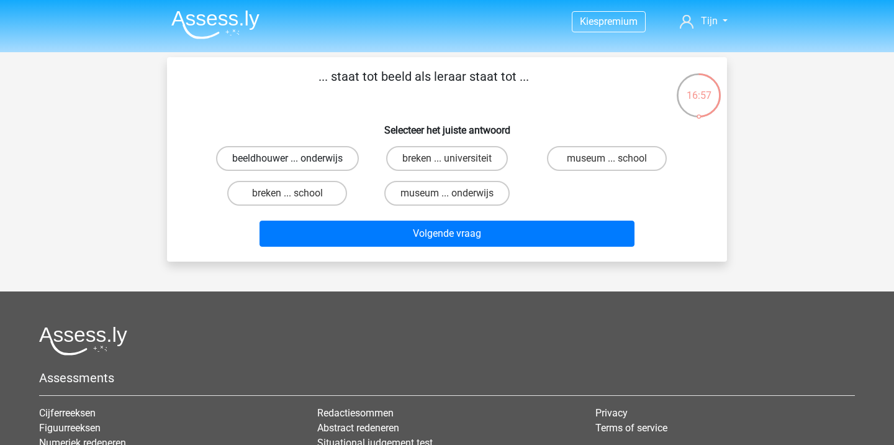
click at [282, 157] on label "beeldhouwer ... onderwijs" at bounding box center [287, 158] width 143 height 25
click at [287, 158] on input "beeldhouwer ... onderwijs" at bounding box center [291, 162] width 8 height 8
radio input "true"
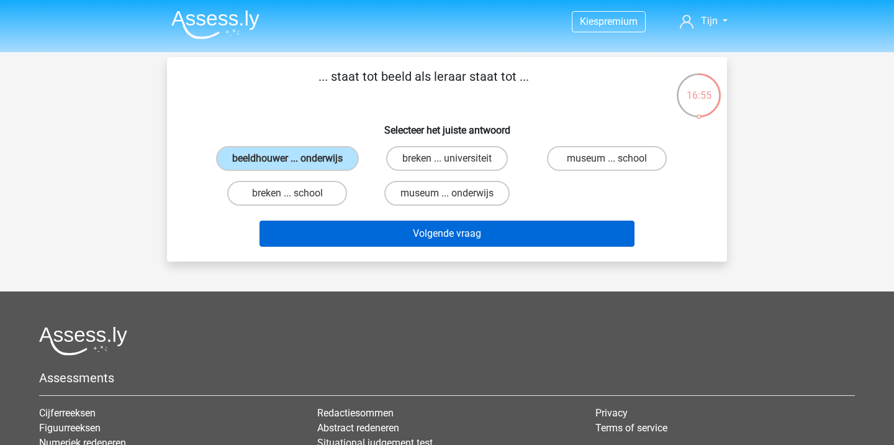
click at [414, 247] on button "Volgende vraag" at bounding box center [448, 233] width 376 height 26
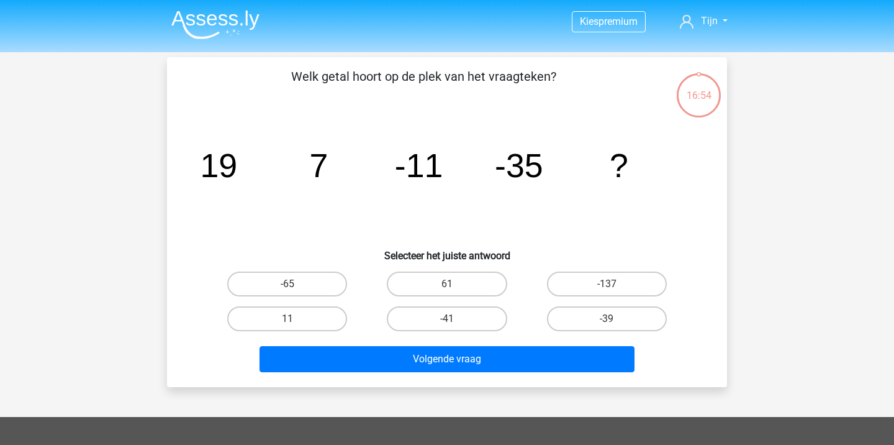
scroll to position [57, 0]
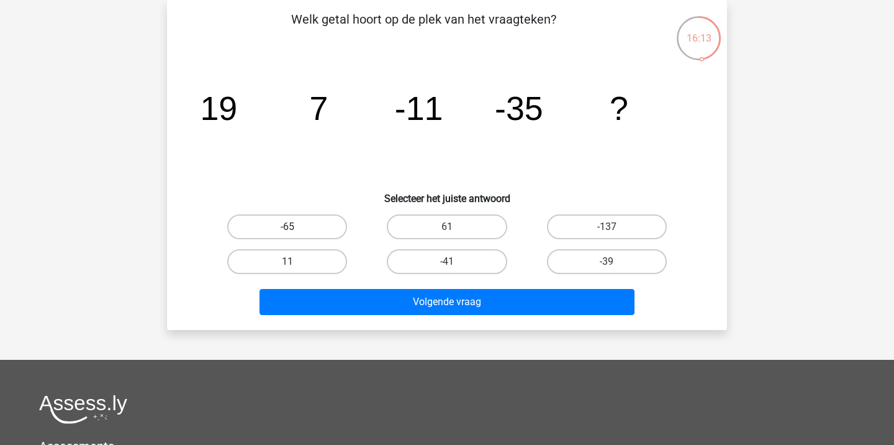
click at [271, 225] on label "-65" at bounding box center [287, 226] width 120 height 25
click at [287, 227] on input "-65" at bounding box center [291, 231] width 8 height 8
radio input "true"
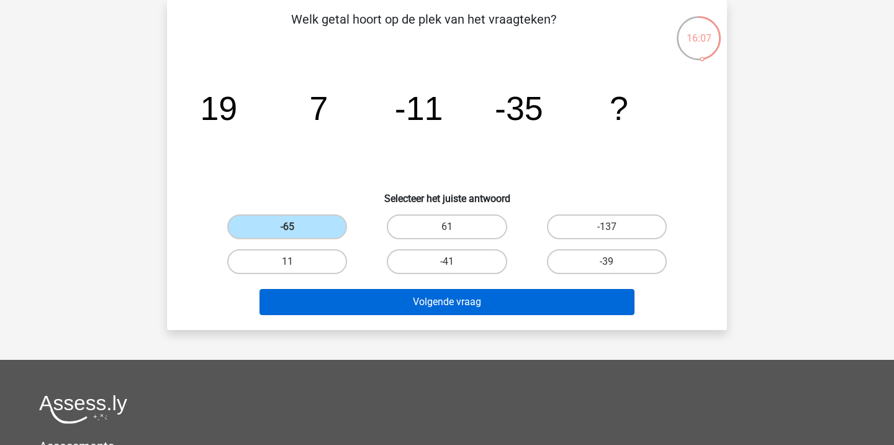
click at [499, 302] on button "Volgende vraag" at bounding box center [448, 302] width 376 height 26
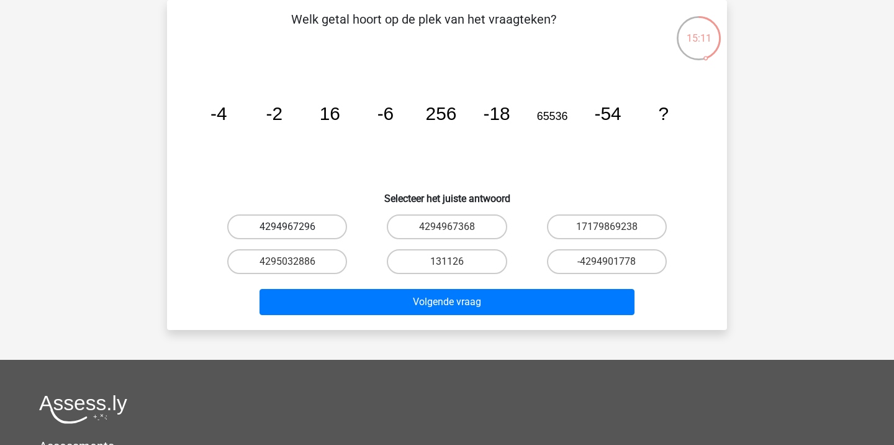
click at [308, 227] on label "4294967296" at bounding box center [287, 226] width 120 height 25
click at [296, 227] on input "4294967296" at bounding box center [291, 231] width 8 height 8
radio input "true"
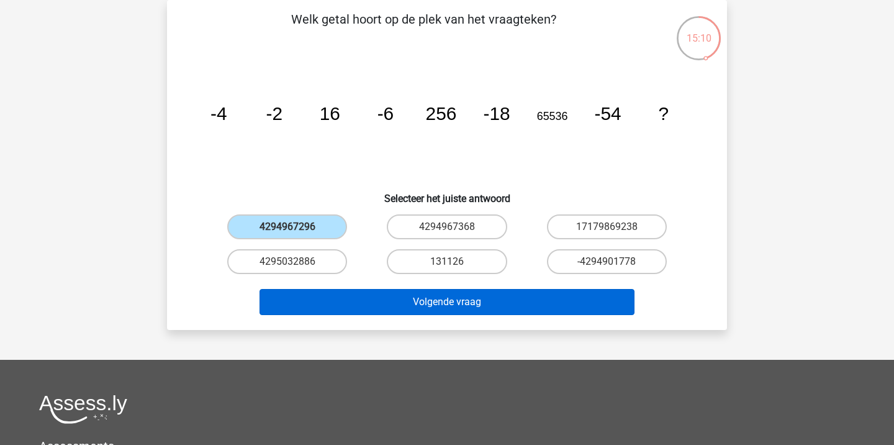
click at [449, 307] on button "Volgende vraag" at bounding box center [448, 302] width 376 height 26
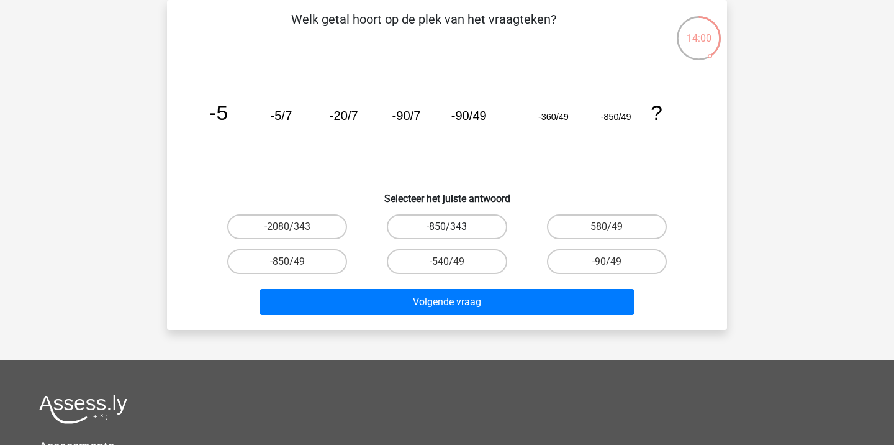
click at [433, 225] on label "-850/343" at bounding box center [447, 226] width 120 height 25
click at [447, 227] on input "-850/343" at bounding box center [451, 231] width 8 height 8
radio input "true"
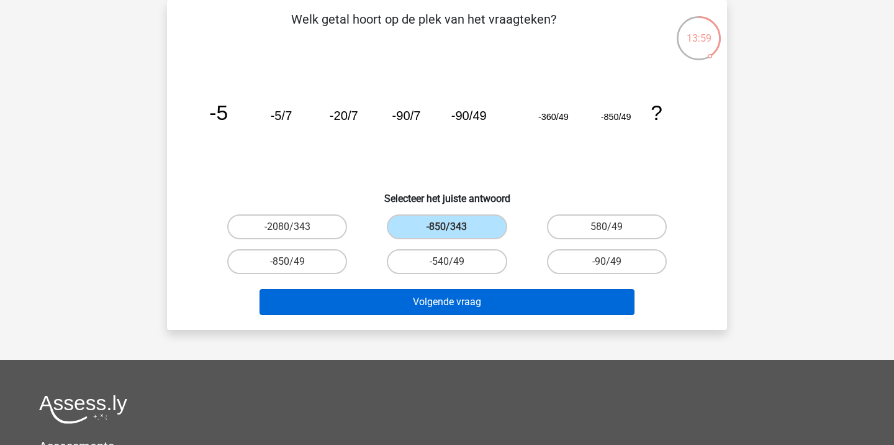
click at [448, 296] on button "Volgende vraag" at bounding box center [448, 302] width 376 height 26
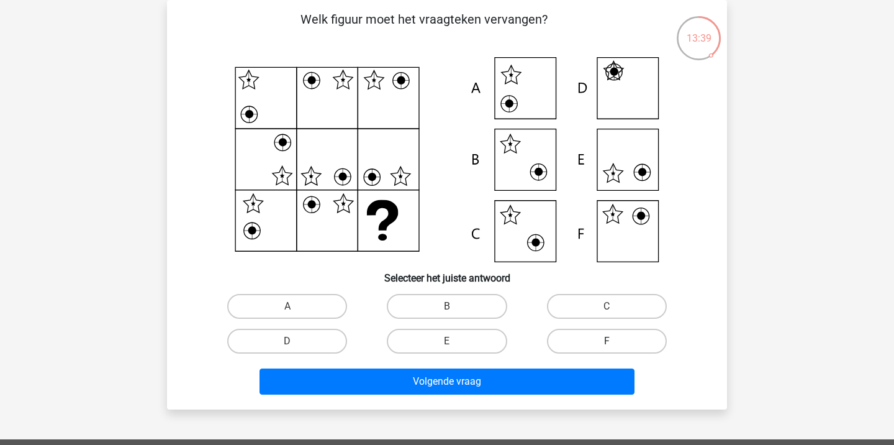
click at [622, 334] on label "F" at bounding box center [607, 340] width 120 height 25
click at [615, 341] on input "F" at bounding box center [611, 345] width 8 height 8
radio input "true"
click at [553, 366] on div "Volgende vraag" at bounding box center [447, 378] width 520 height 41
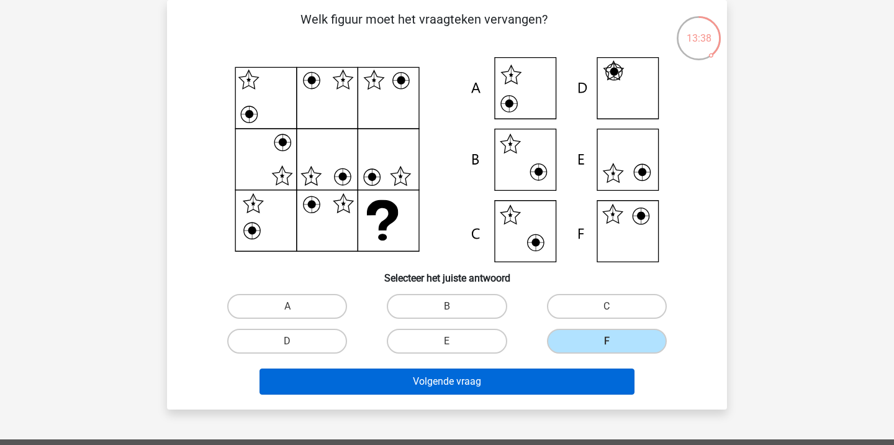
click at [555, 379] on button "Volgende vraag" at bounding box center [448, 381] width 376 height 26
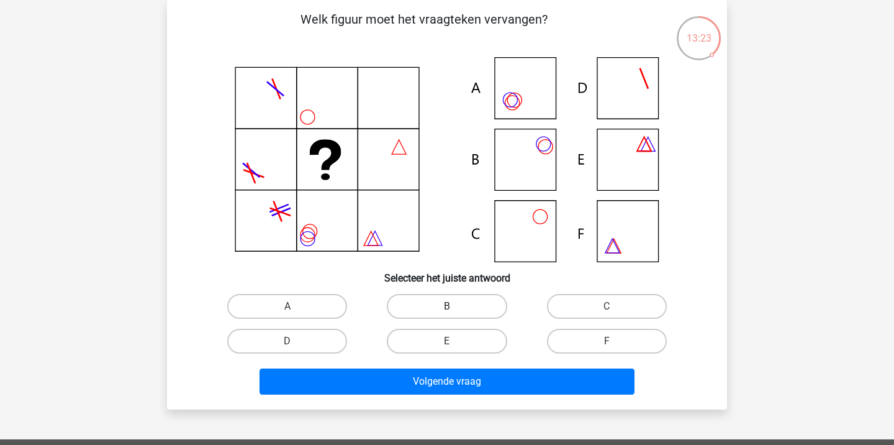
click at [432, 301] on label "B" at bounding box center [447, 306] width 120 height 25
click at [447, 306] on input "B" at bounding box center [451, 310] width 8 height 8
radio input "true"
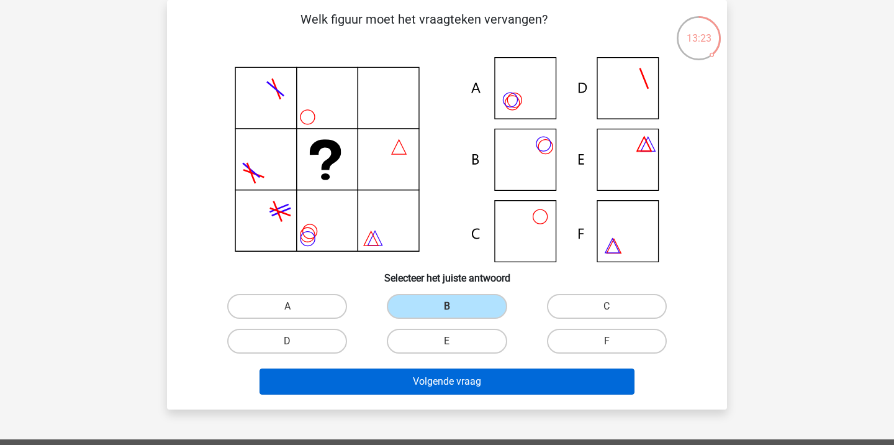
click at [496, 386] on button "Volgende vraag" at bounding box center [448, 381] width 376 height 26
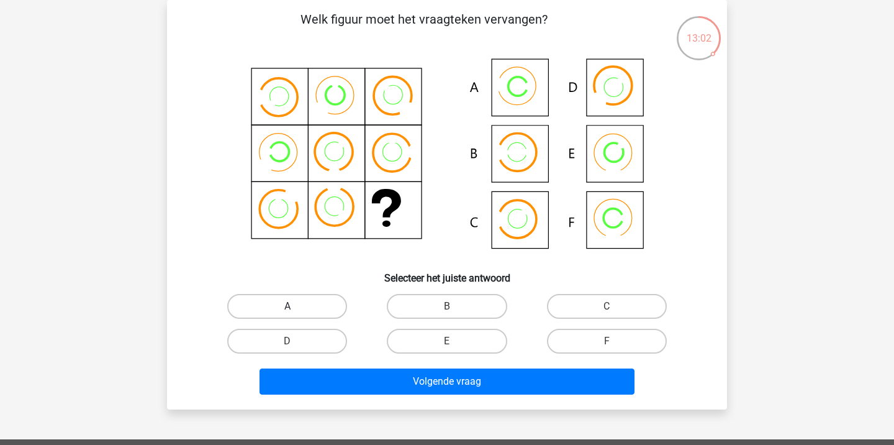
click at [259, 307] on label "A" at bounding box center [287, 306] width 120 height 25
click at [287, 307] on input "A" at bounding box center [291, 310] width 8 height 8
radio input "true"
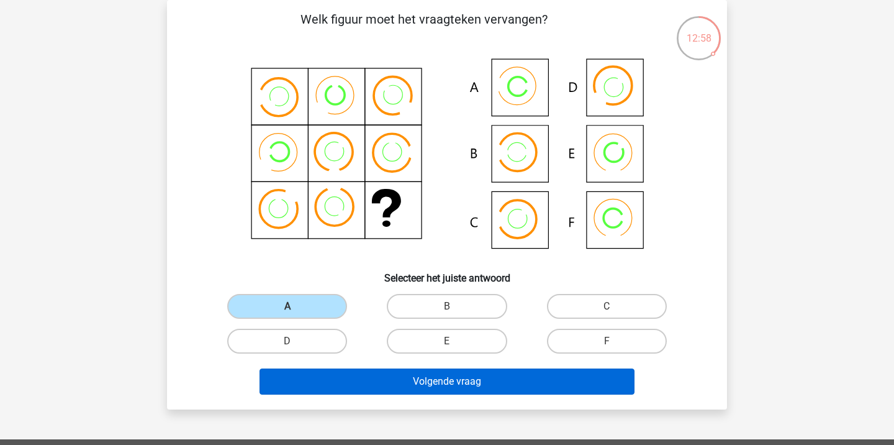
click at [459, 385] on button "Volgende vraag" at bounding box center [448, 381] width 376 height 26
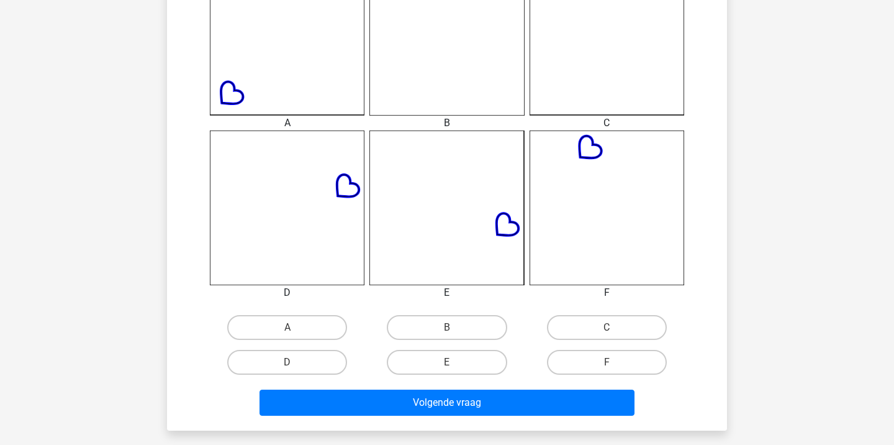
scroll to position [392, 0]
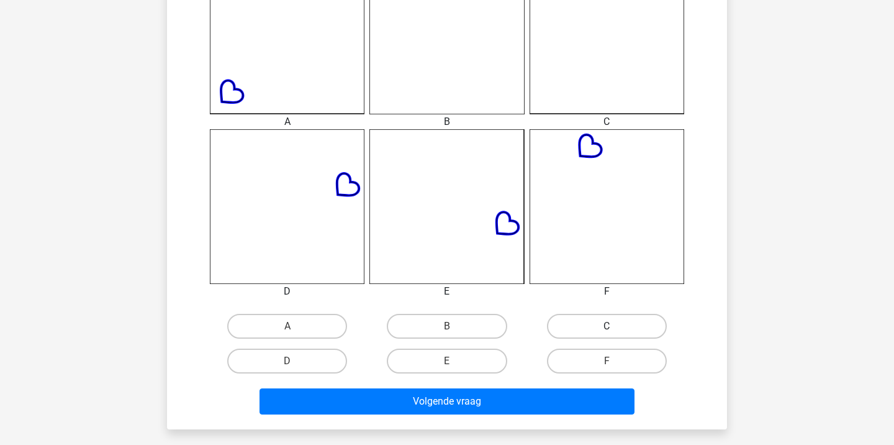
click at [581, 320] on label "C" at bounding box center [607, 326] width 120 height 25
click at [607, 326] on input "C" at bounding box center [611, 330] width 8 height 8
radio input "true"
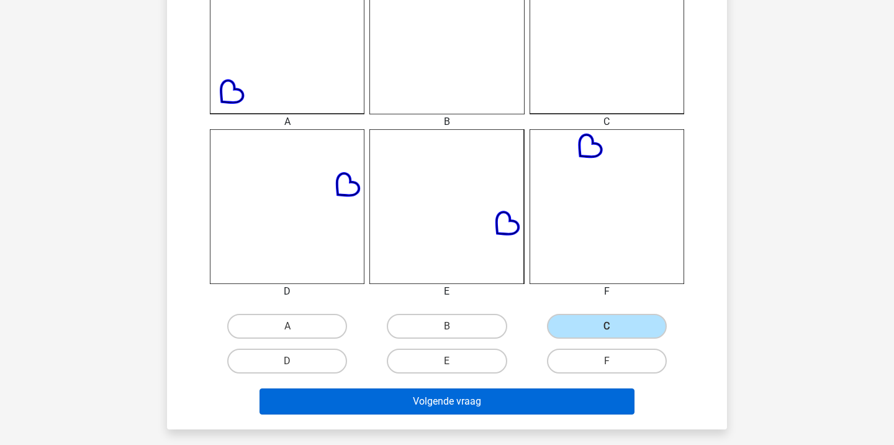
click at [526, 400] on button "Volgende vraag" at bounding box center [448, 401] width 376 height 26
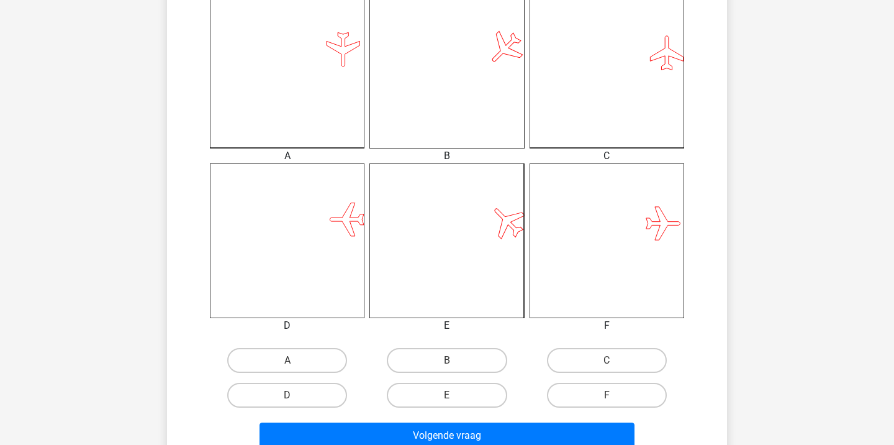
scroll to position [371, 0]
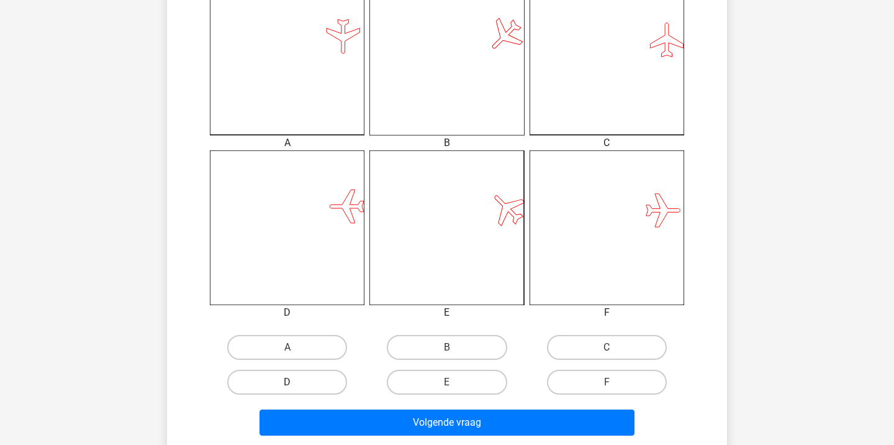
click at [307, 377] on label "D" at bounding box center [287, 381] width 120 height 25
click at [296, 382] on input "D" at bounding box center [291, 386] width 8 height 8
radio input "true"
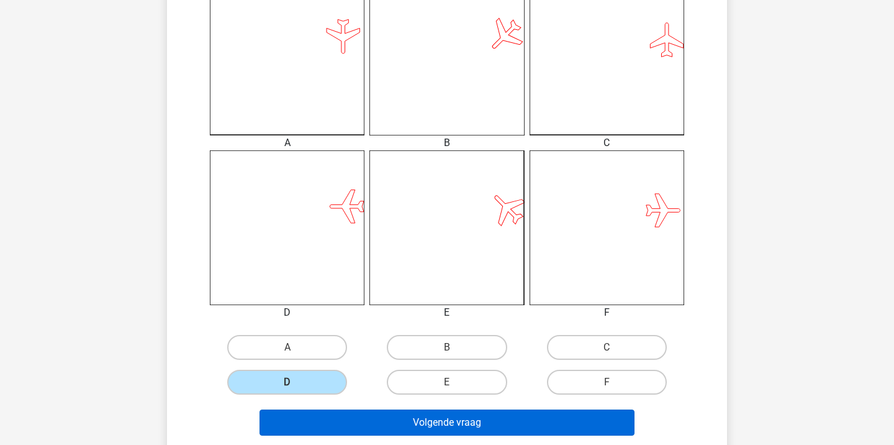
click at [432, 417] on button "Volgende vraag" at bounding box center [448, 422] width 376 height 26
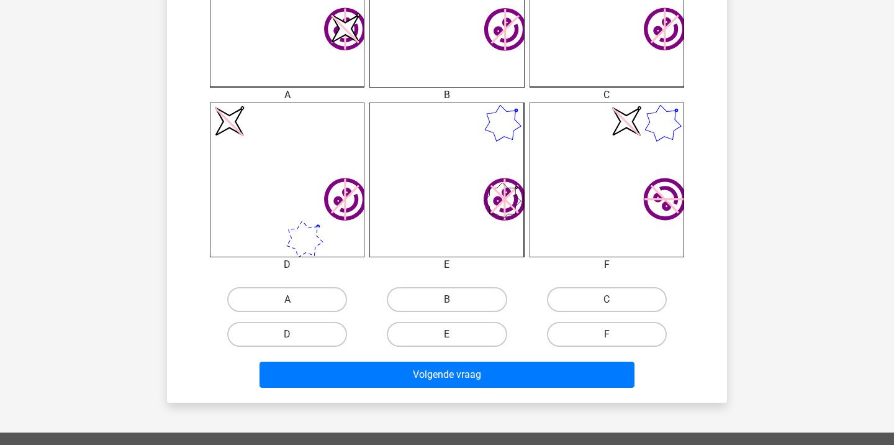
scroll to position [458, 0]
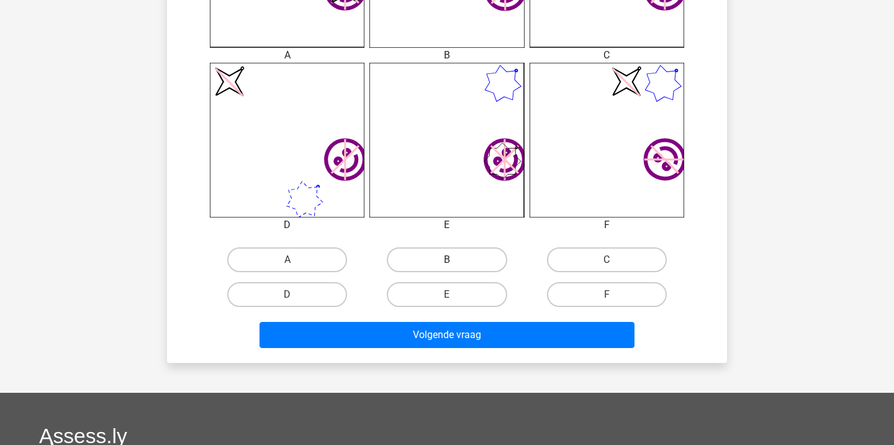
click at [436, 261] on label "B" at bounding box center [447, 259] width 120 height 25
click at [447, 261] on input "B" at bounding box center [451, 264] width 8 height 8
radio input "true"
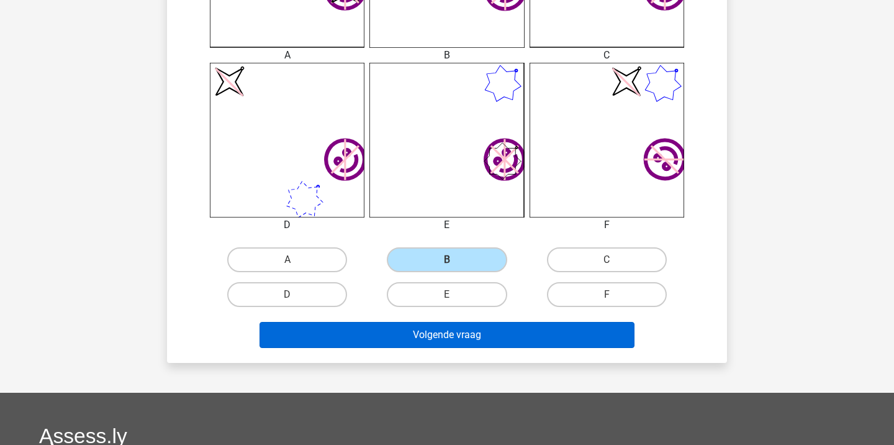
click at [474, 327] on button "Volgende vraag" at bounding box center [448, 335] width 376 height 26
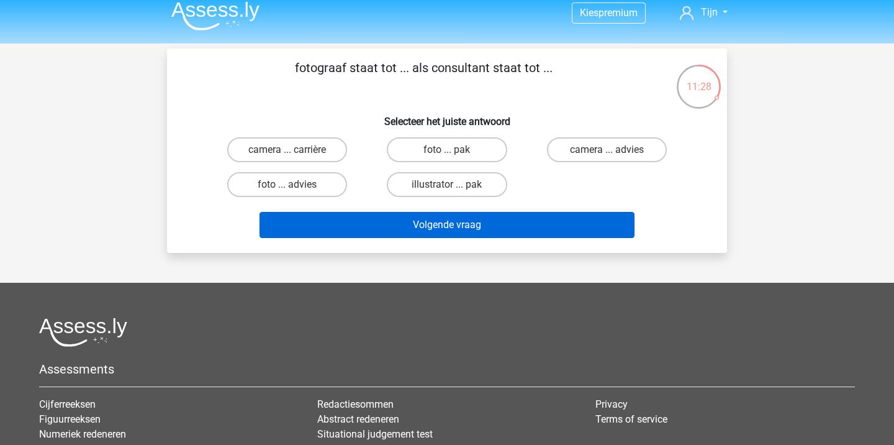
scroll to position [0, 0]
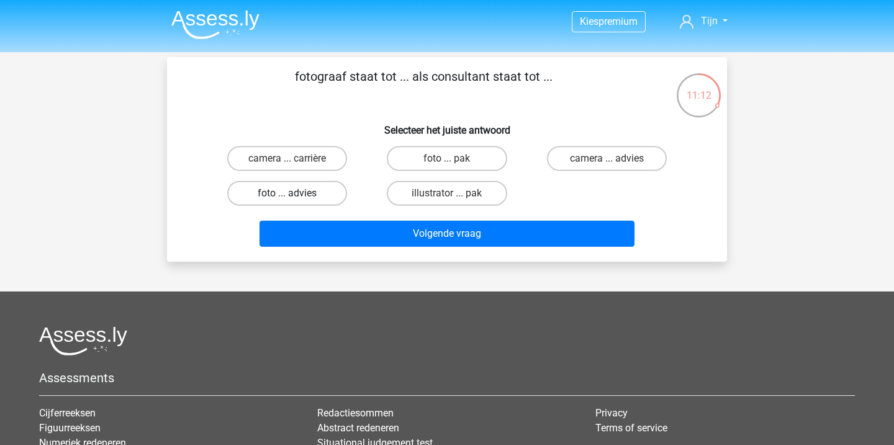
click at [305, 191] on label "foto ... advies" at bounding box center [287, 193] width 120 height 25
click at [296, 193] on input "foto ... advies" at bounding box center [291, 197] width 8 height 8
radio input "true"
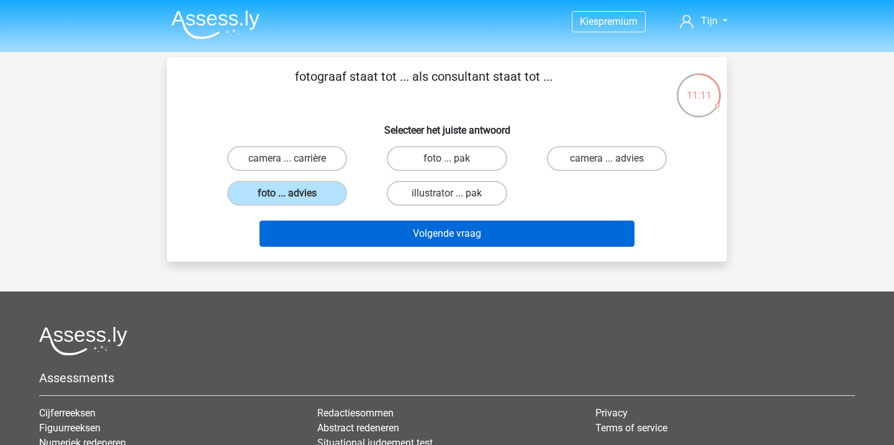
click at [389, 233] on button "Volgende vraag" at bounding box center [448, 233] width 376 height 26
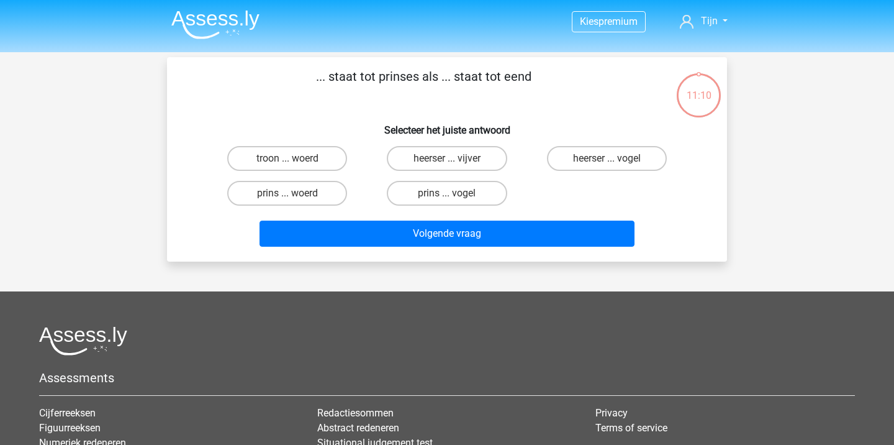
scroll to position [57, 0]
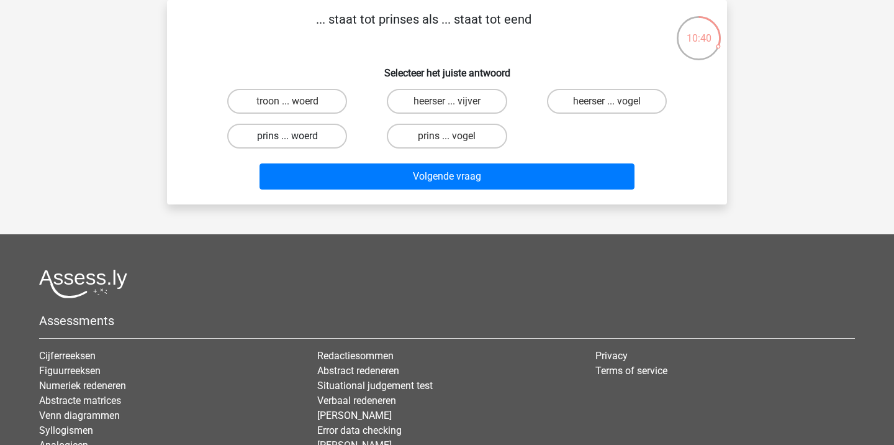
click at [288, 129] on label "prins ... woerd" at bounding box center [287, 136] width 120 height 25
click at [288, 136] on input "prins ... woerd" at bounding box center [291, 140] width 8 height 8
radio input "true"
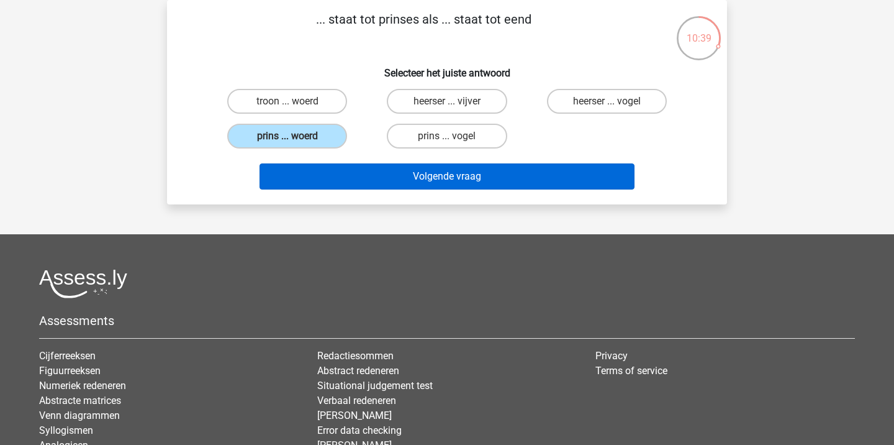
click at [438, 180] on button "Volgende vraag" at bounding box center [448, 176] width 376 height 26
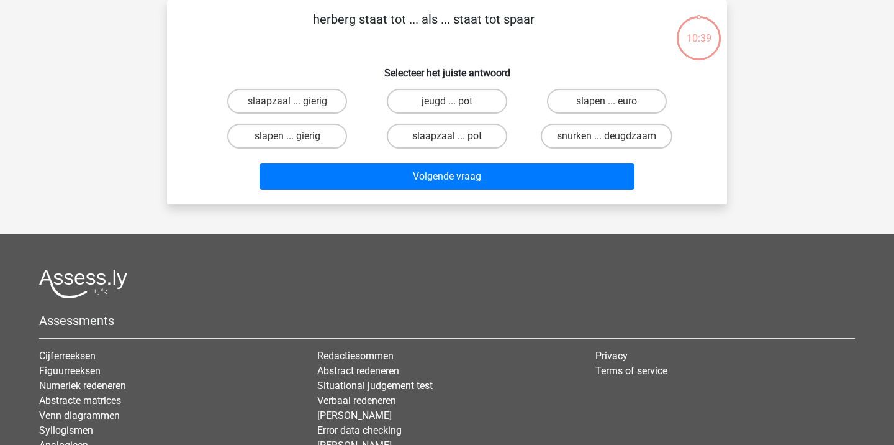
scroll to position [0, 0]
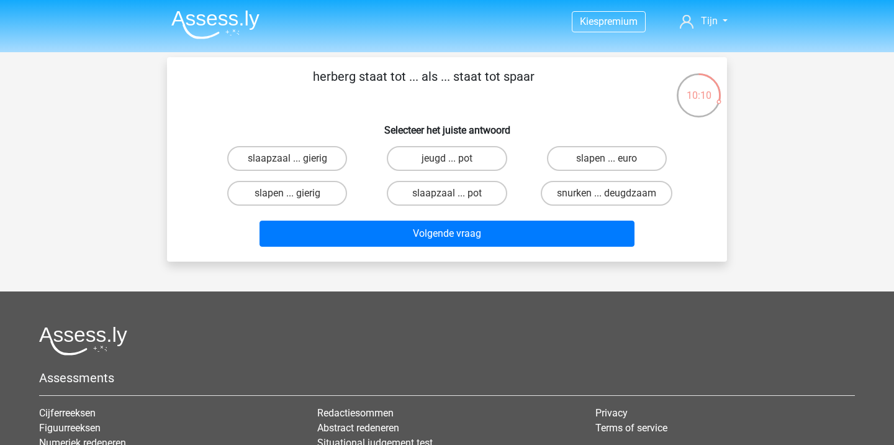
click at [451, 158] on input "jeugd ... pot" at bounding box center [451, 162] width 8 height 8
radio input "true"
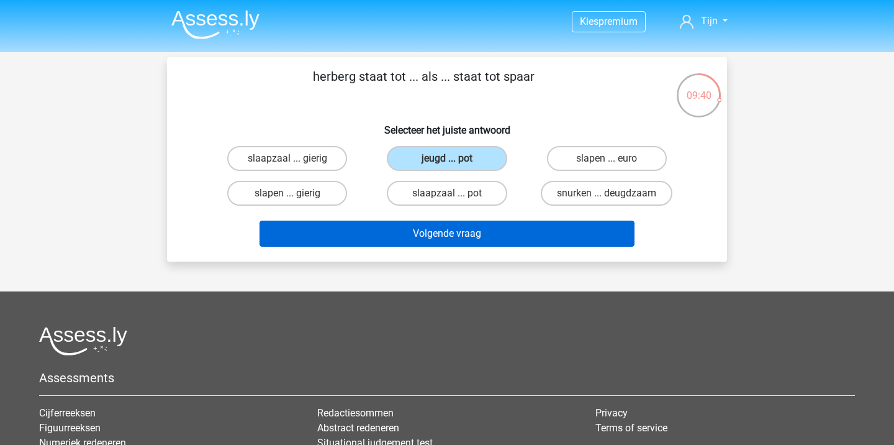
click at [468, 234] on button "Volgende vraag" at bounding box center [448, 233] width 376 height 26
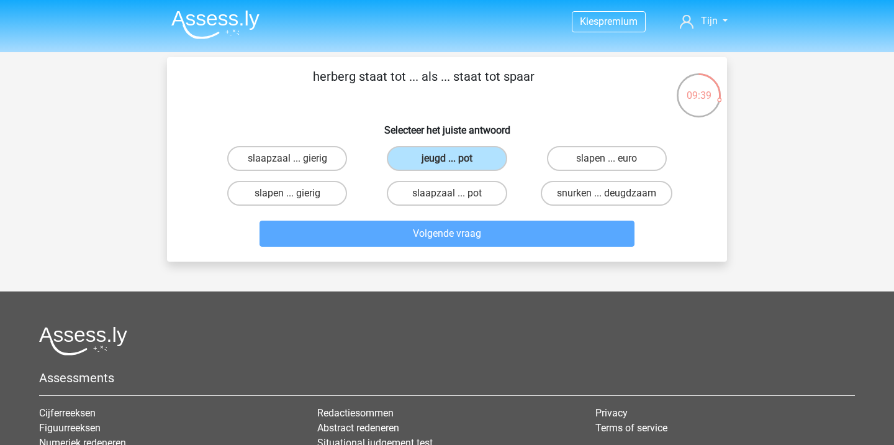
scroll to position [57, 0]
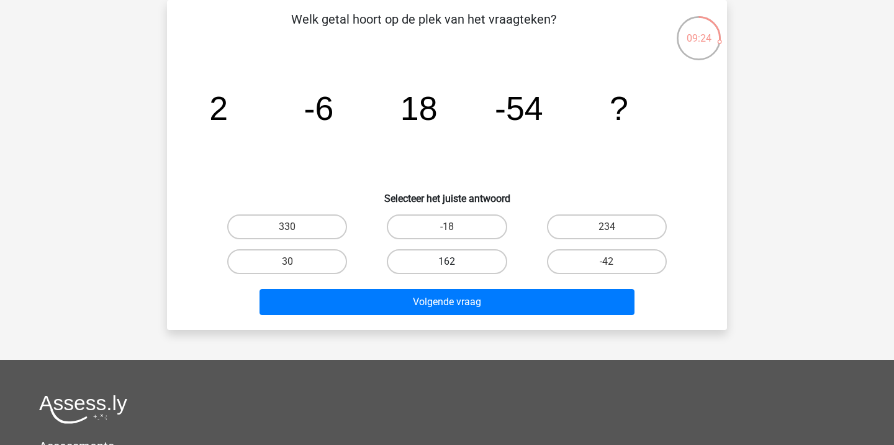
click at [476, 261] on label "162" at bounding box center [447, 261] width 120 height 25
click at [455, 261] on input "162" at bounding box center [451, 265] width 8 height 8
radio input "true"
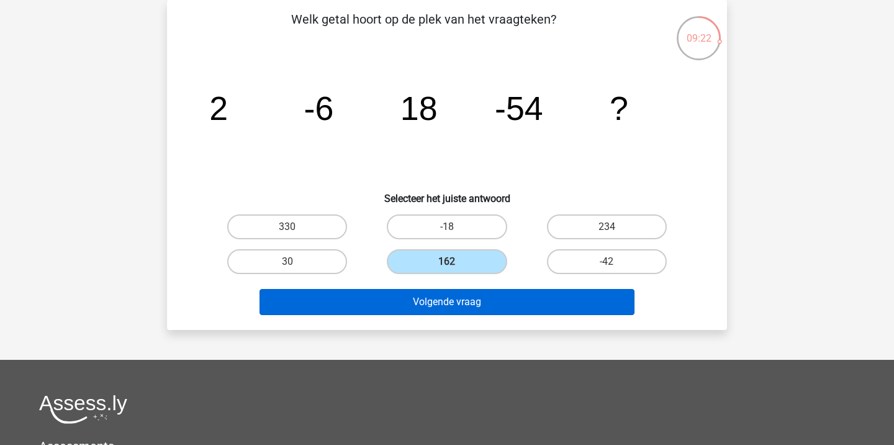
click at [521, 304] on button "Volgende vraag" at bounding box center [448, 302] width 376 height 26
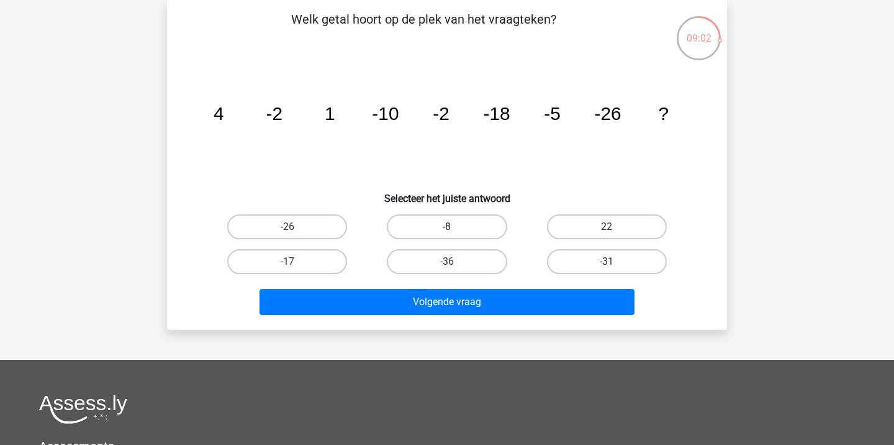
click at [472, 232] on label "-8" at bounding box center [447, 226] width 120 height 25
click at [455, 232] on input "-8" at bounding box center [451, 231] width 8 height 8
radio input "true"
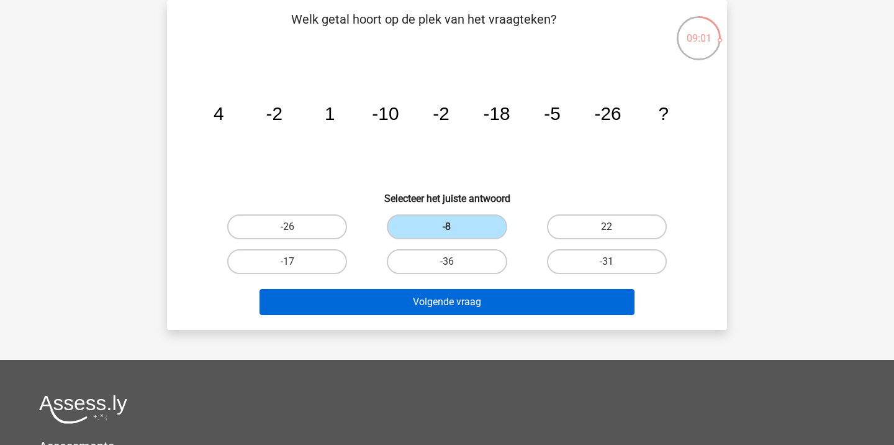
click at [517, 297] on button "Volgende vraag" at bounding box center [448, 302] width 376 height 26
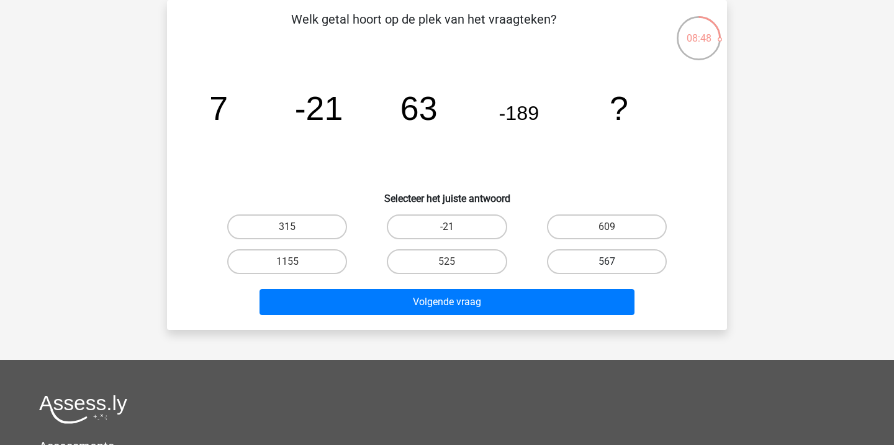
click at [606, 258] on label "567" at bounding box center [607, 261] width 120 height 25
click at [607, 261] on input "567" at bounding box center [611, 265] width 8 height 8
radio input "true"
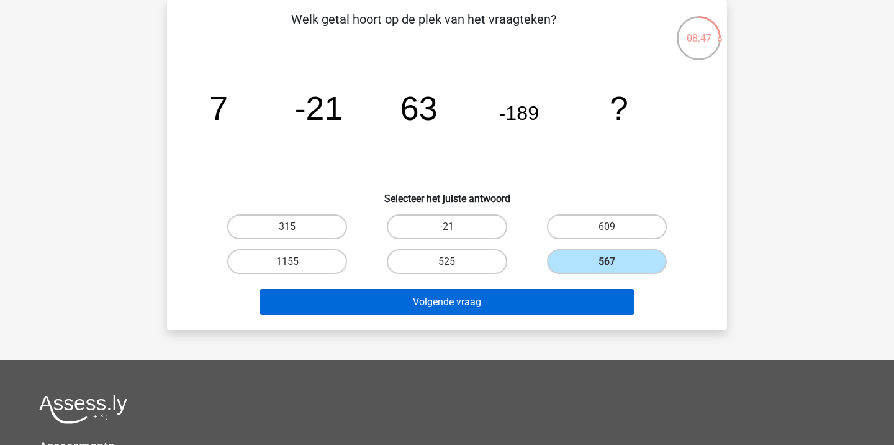
click at [535, 292] on button "Volgende vraag" at bounding box center [448, 302] width 376 height 26
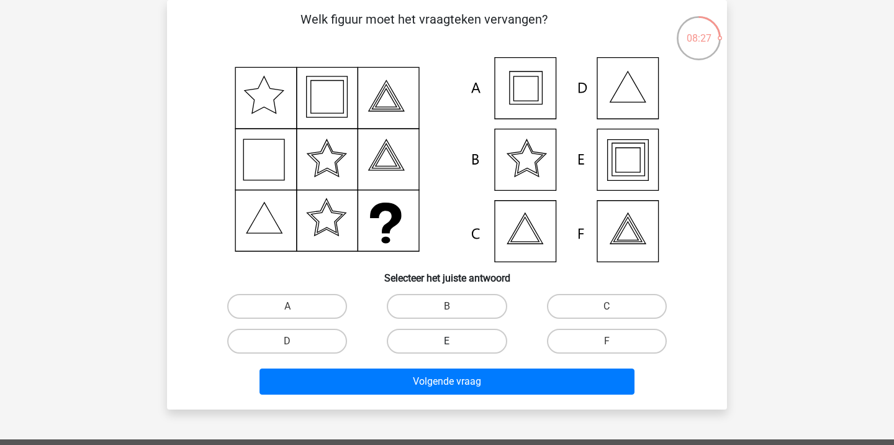
click at [441, 348] on label "E" at bounding box center [447, 340] width 120 height 25
click at [447, 348] on input "E" at bounding box center [451, 345] width 8 height 8
radio input "true"
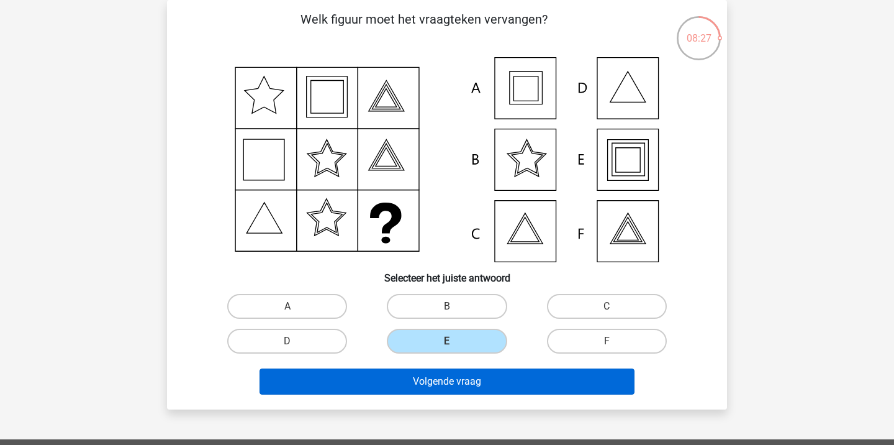
click at [465, 386] on button "Volgende vraag" at bounding box center [448, 381] width 376 height 26
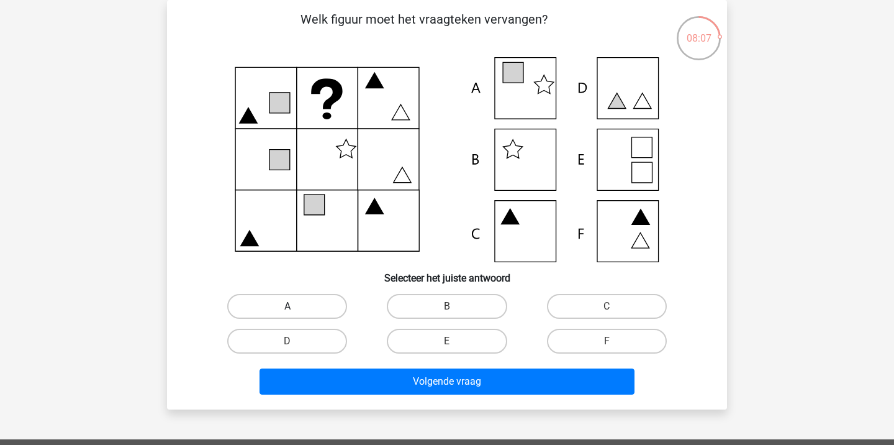
click at [278, 305] on label "A" at bounding box center [287, 306] width 120 height 25
click at [287, 306] on input "A" at bounding box center [291, 310] width 8 height 8
radio input "true"
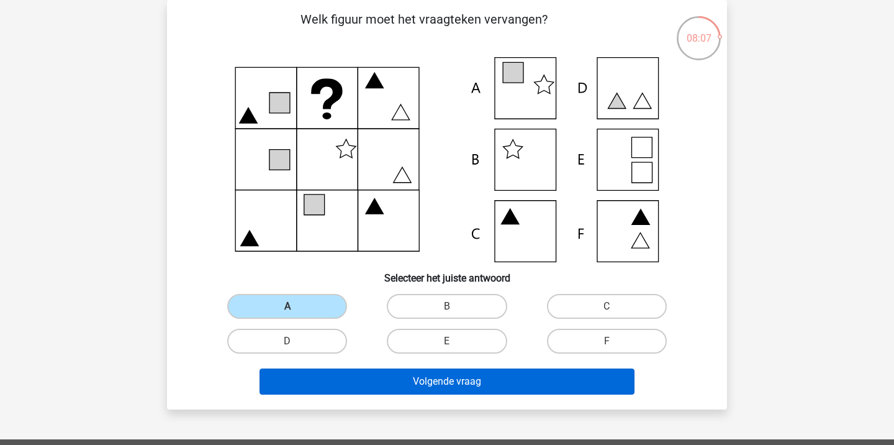
click at [437, 386] on button "Volgende vraag" at bounding box center [448, 381] width 376 height 26
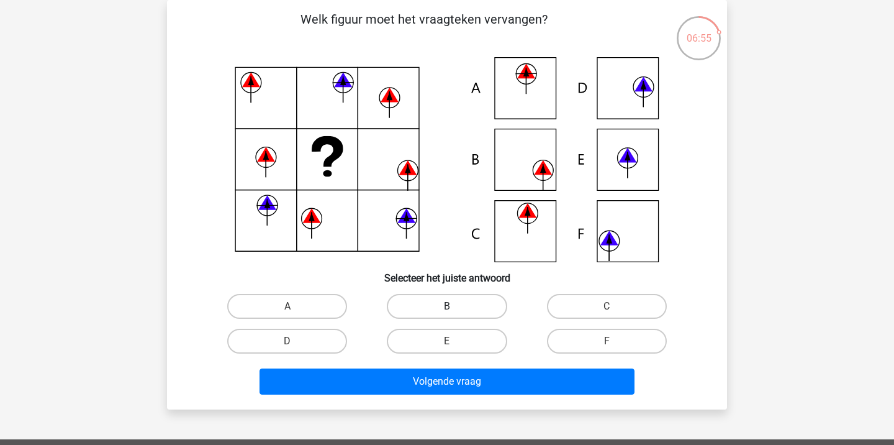
click at [432, 301] on label "B" at bounding box center [447, 306] width 120 height 25
click at [447, 306] on input "B" at bounding box center [451, 310] width 8 height 8
radio input "true"
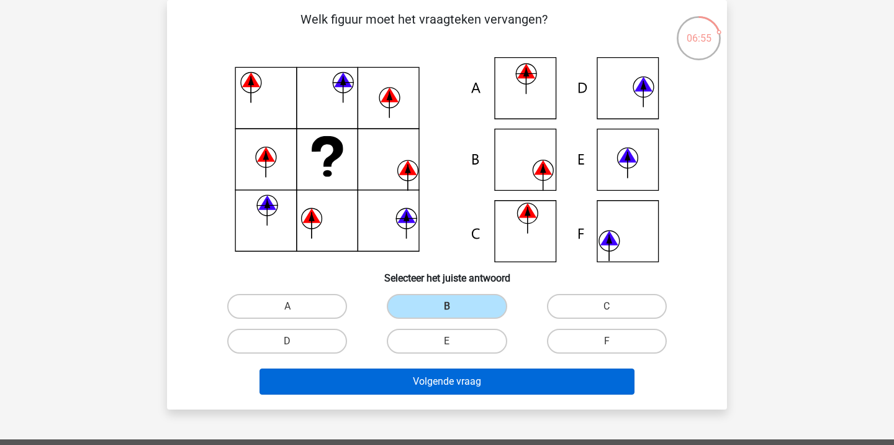
click at [479, 384] on button "Volgende vraag" at bounding box center [448, 381] width 376 height 26
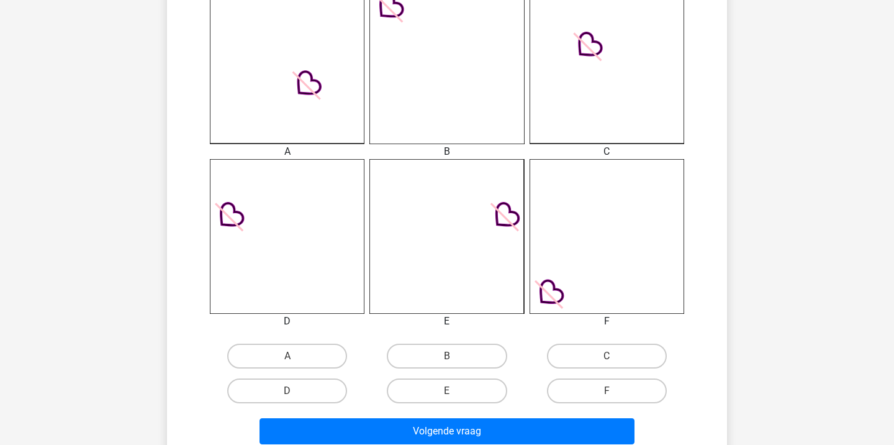
scroll to position [363, 0]
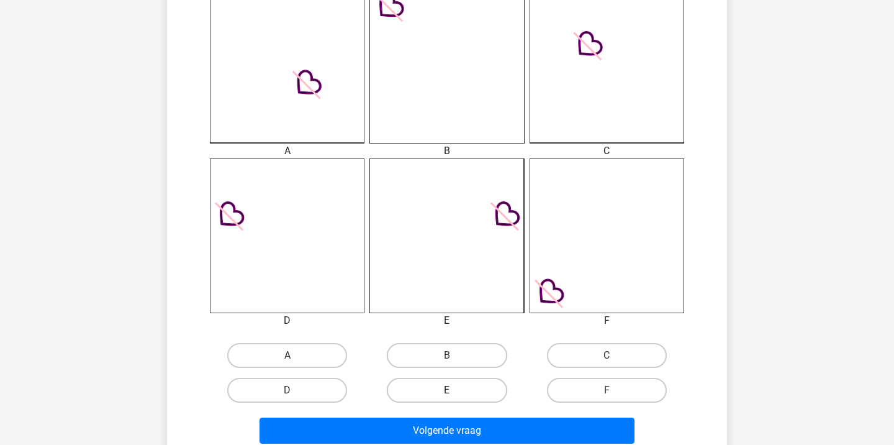
click at [452, 387] on label "E" at bounding box center [447, 390] width 120 height 25
click at [452, 390] on input "E" at bounding box center [451, 394] width 8 height 8
radio input "true"
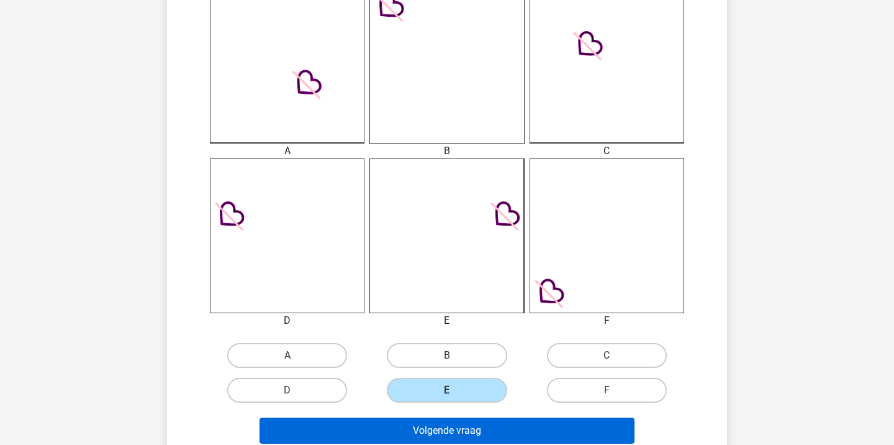
scroll to position [415, 0]
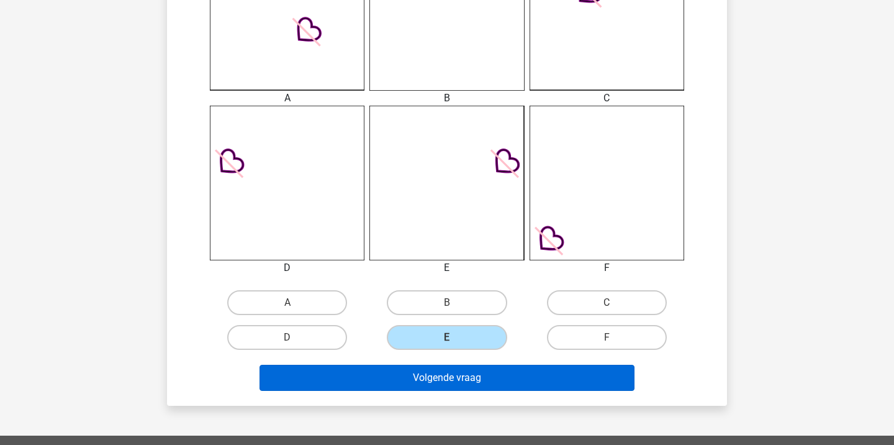
click at [476, 379] on button "Volgende vraag" at bounding box center [448, 377] width 376 height 26
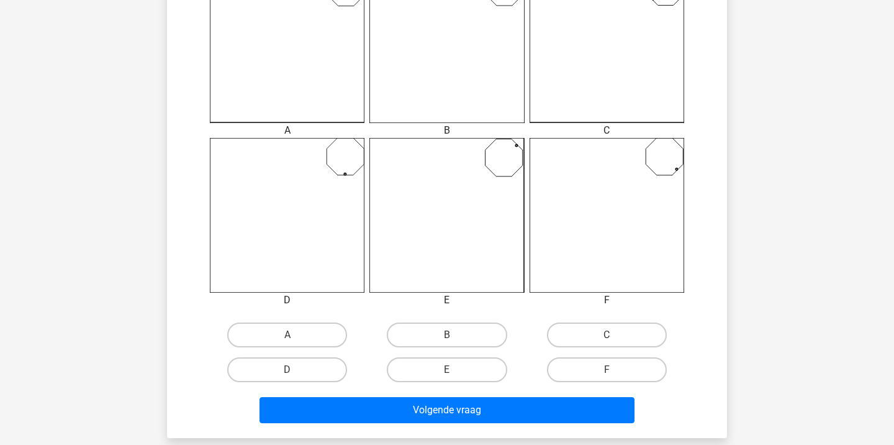
scroll to position [417, 0]
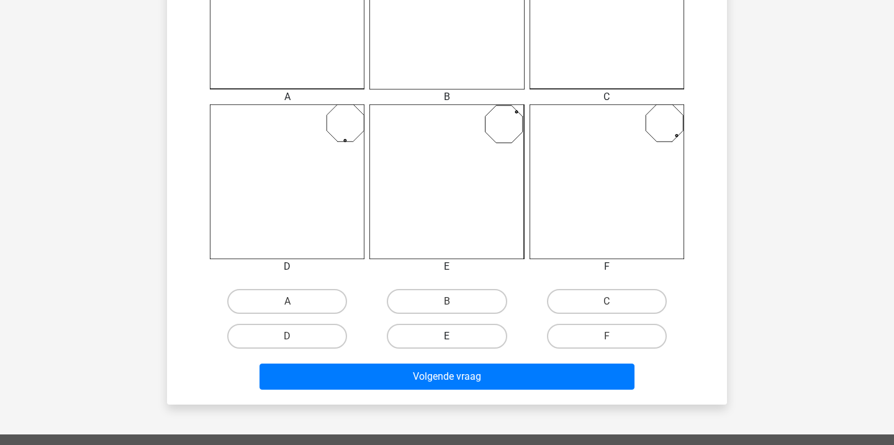
click at [445, 342] on label "E" at bounding box center [447, 336] width 120 height 25
click at [447, 342] on input "E" at bounding box center [451, 340] width 8 height 8
radio input "true"
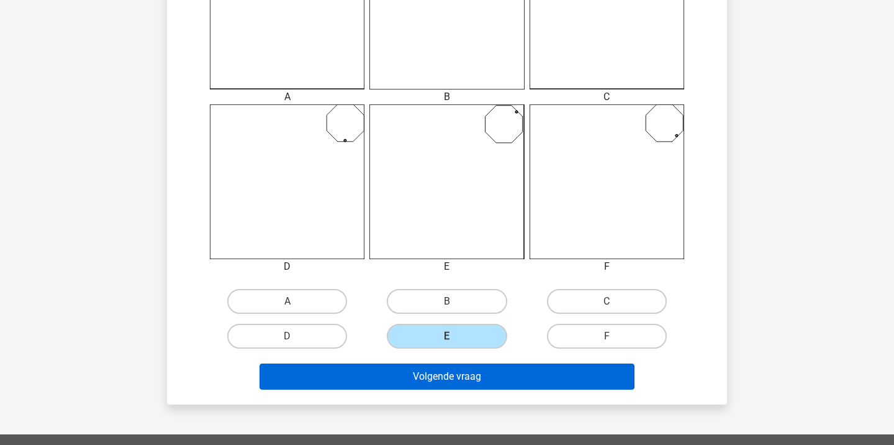
click at [459, 366] on button "Volgende vraag" at bounding box center [448, 376] width 376 height 26
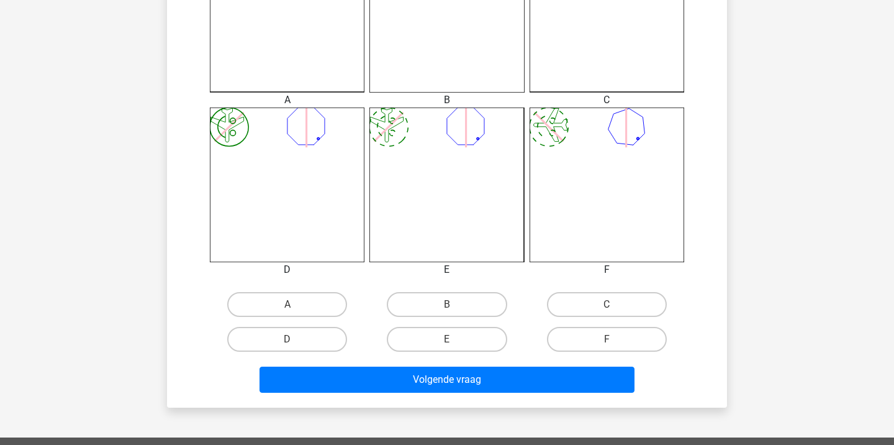
scroll to position [418, 0]
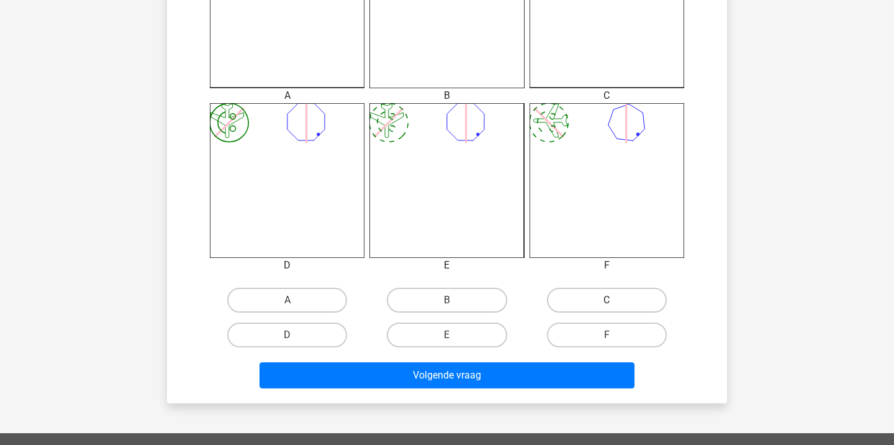
click at [591, 302] on label "C" at bounding box center [607, 299] width 120 height 25
click at [607, 302] on input "C" at bounding box center [611, 304] width 8 height 8
radio input "true"
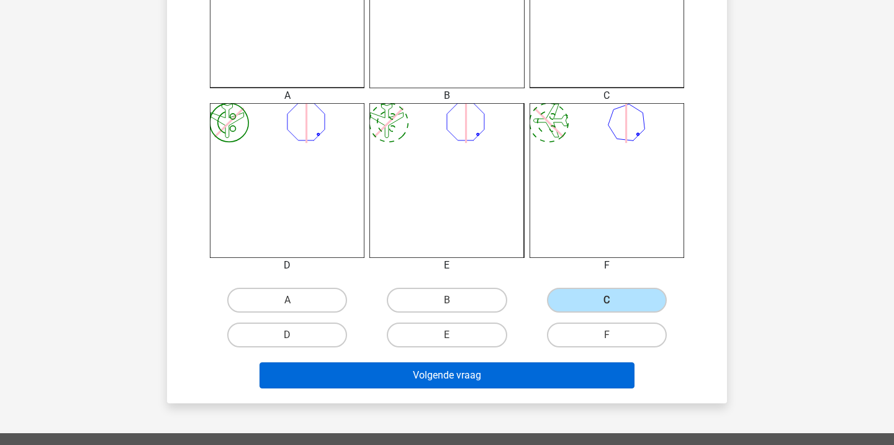
click at [494, 378] on button "Volgende vraag" at bounding box center [448, 375] width 376 height 26
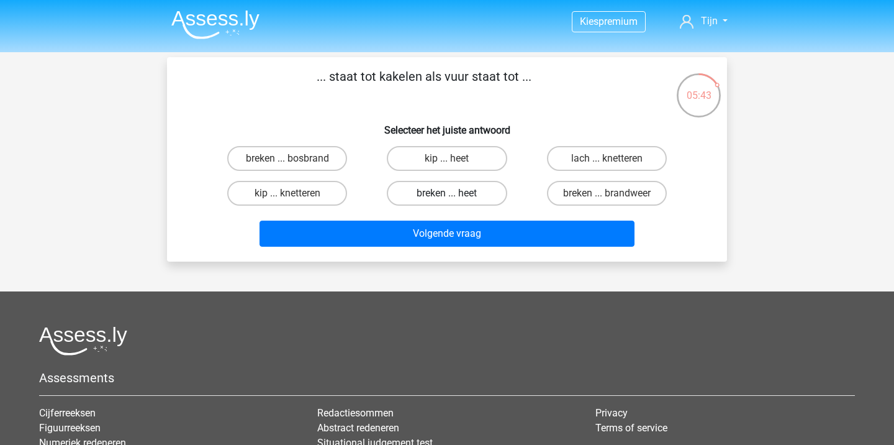
scroll to position [0, 0]
click at [306, 190] on label "kip ... knetteren" at bounding box center [287, 193] width 120 height 25
click at [296, 193] on input "kip ... knetteren" at bounding box center [291, 197] width 8 height 8
radio input "true"
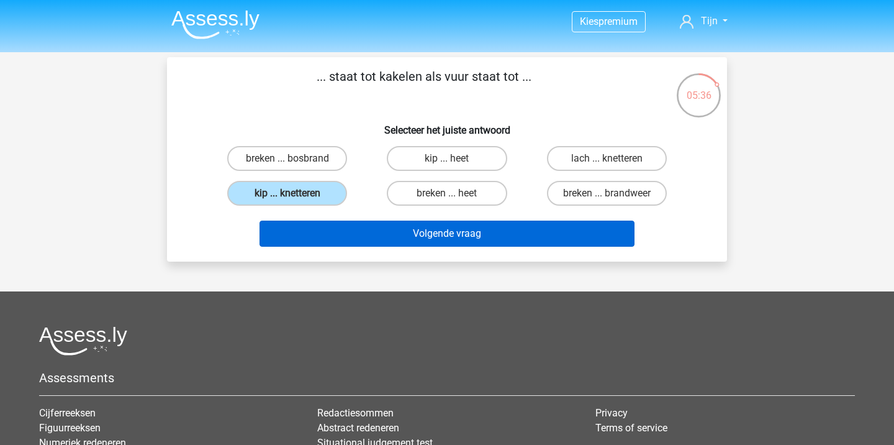
click at [369, 235] on button "Volgende vraag" at bounding box center [448, 233] width 376 height 26
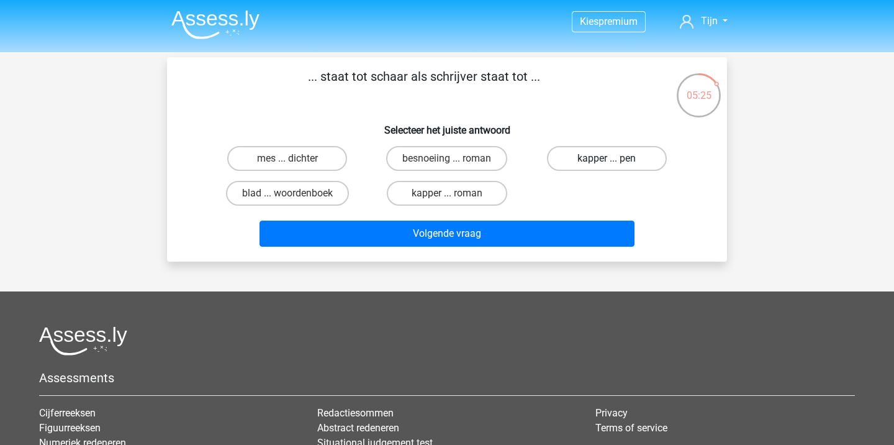
click at [618, 156] on label "kapper ... pen" at bounding box center [607, 158] width 120 height 25
click at [615, 158] on input "kapper ... pen" at bounding box center [611, 162] width 8 height 8
radio input "true"
click at [482, 247] on div "Volgende vraag" at bounding box center [446, 235] width 479 height 31
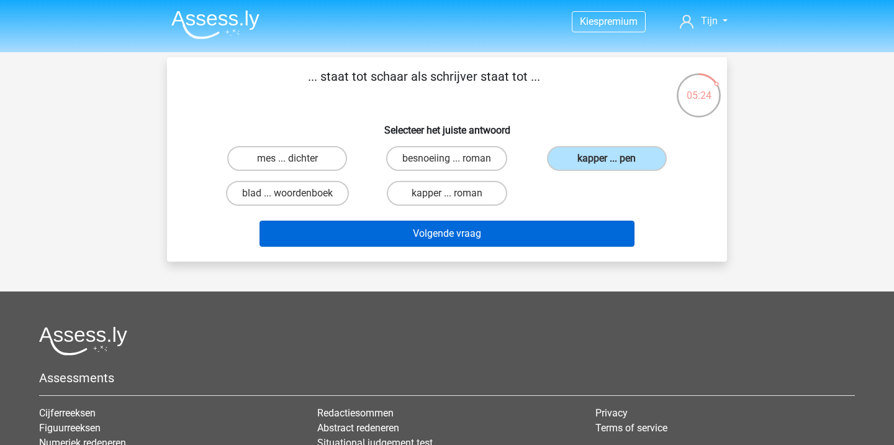
click at [464, 234] on button "Volgende vraag" at bounding box center [448, 233] width 376 height 26
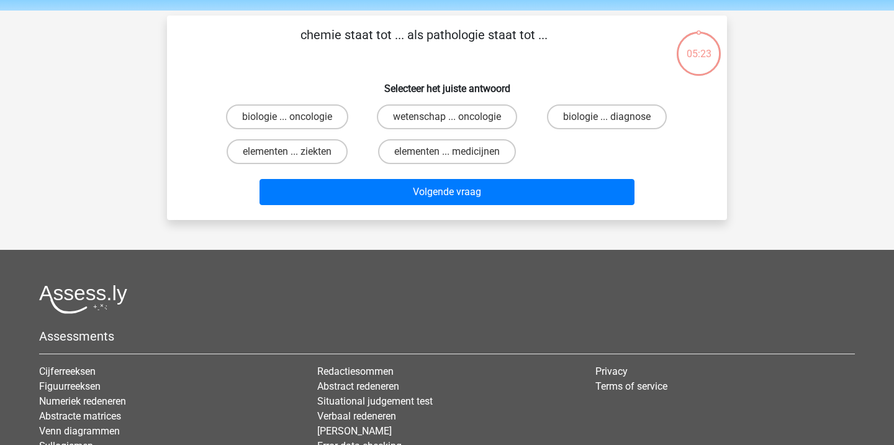
scroll to position [36, 0]
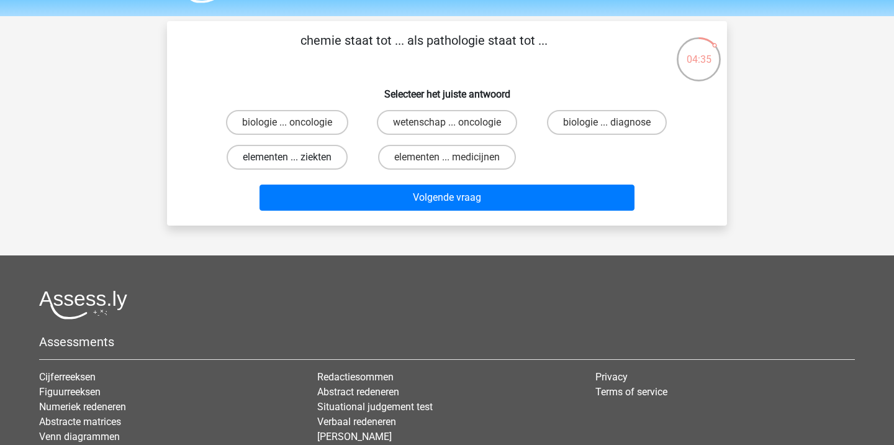
click at [322, 148] on label "elementen ... ziekten" at bounding box center [287, 157] width 121 height 25
click at [296, 157] on input "elementen ... ziekten" at bounding box center [291, 161] width 8 height 8
radio input "true"
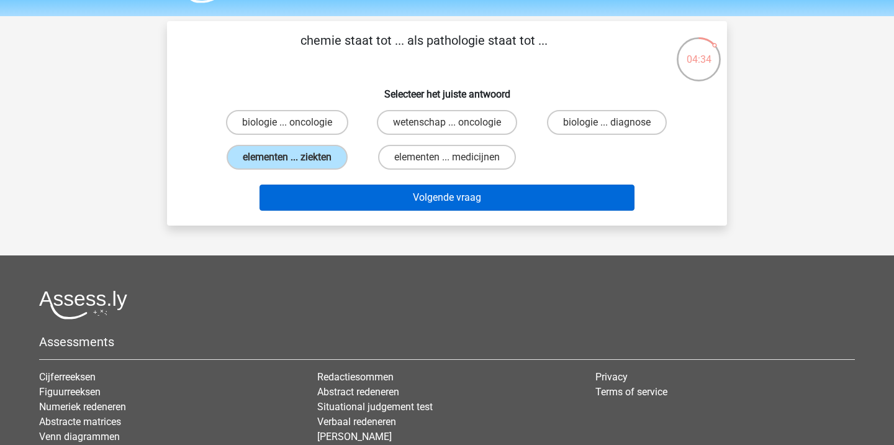
click at [369, 185] on button "Volgende vraag" at bounding box center [448, 197] width 376 height 26
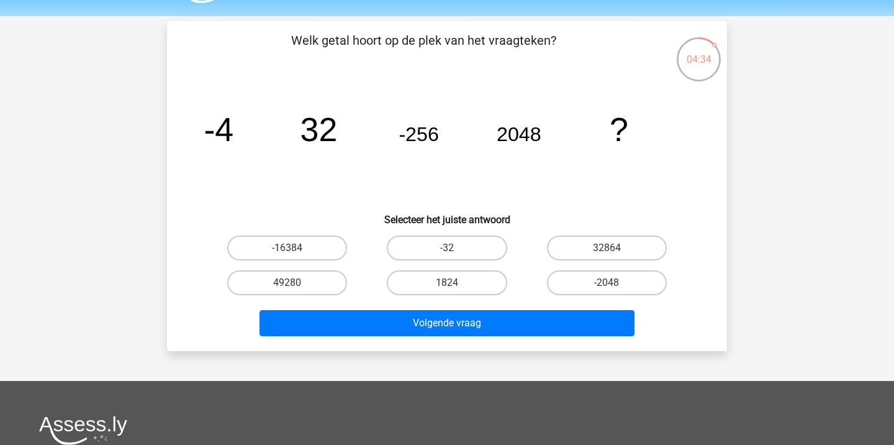
scroll to position [57, 0]
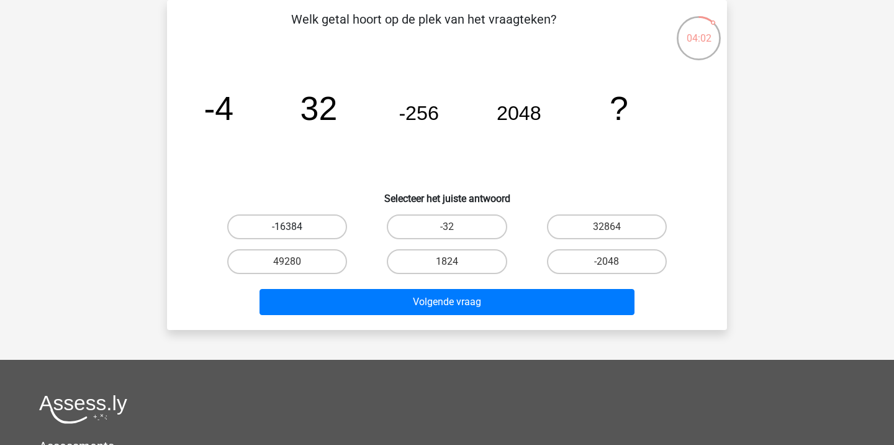
click at [298, 228] on label "-16384" at bounding box center [287, 226] width 120 height 25
click at [296, 228] on input "-16384" at bounding box center [291, 231] width 8 height 8
radio input "true"
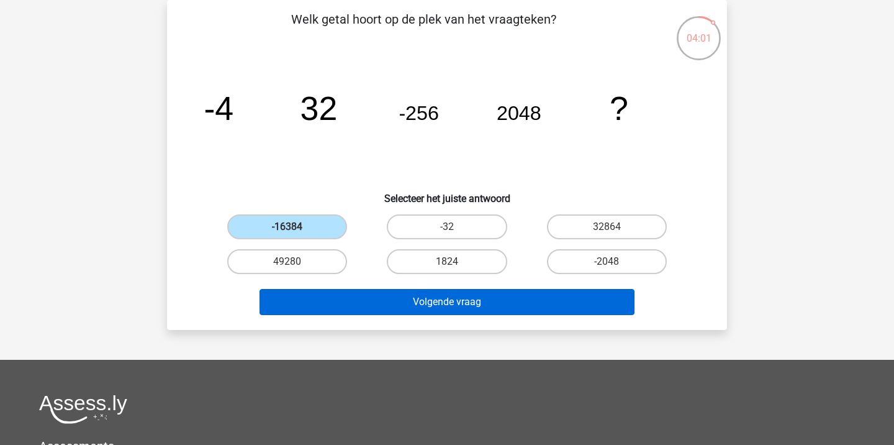
click at [428, 294] on button "Volgende vraag" at bounding box center [448, 302] width 376 height 26
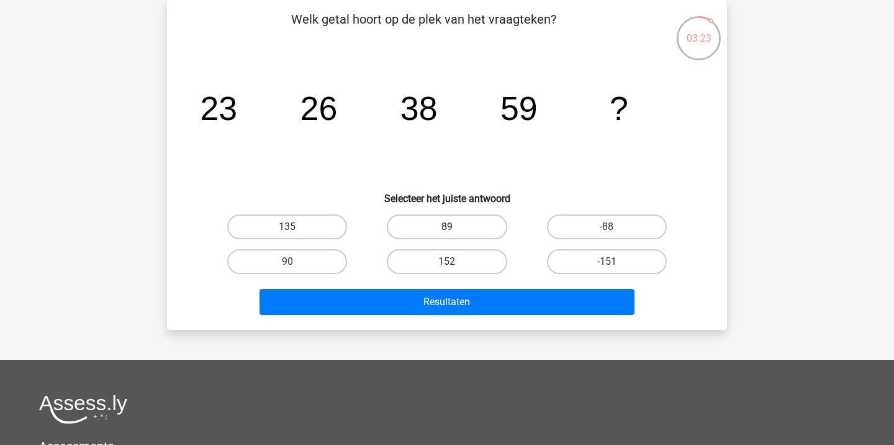
click at [423, 221] on label "89" at bounding box center [447, 226] width 120 height 25
click at [447, 227] on input "89" at bounding box center [451, 231] width 8 height 8
radio input "true"
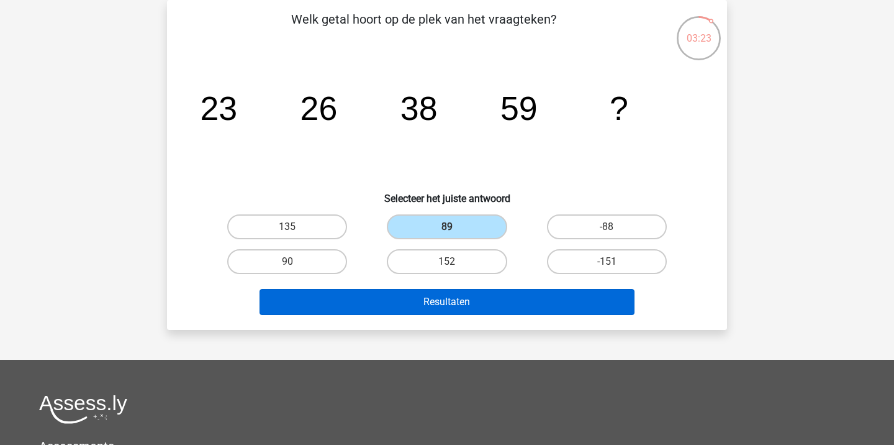
click at [484, 294] on button "Resultaten" at bounding box center [448, 302] width 376 height 26
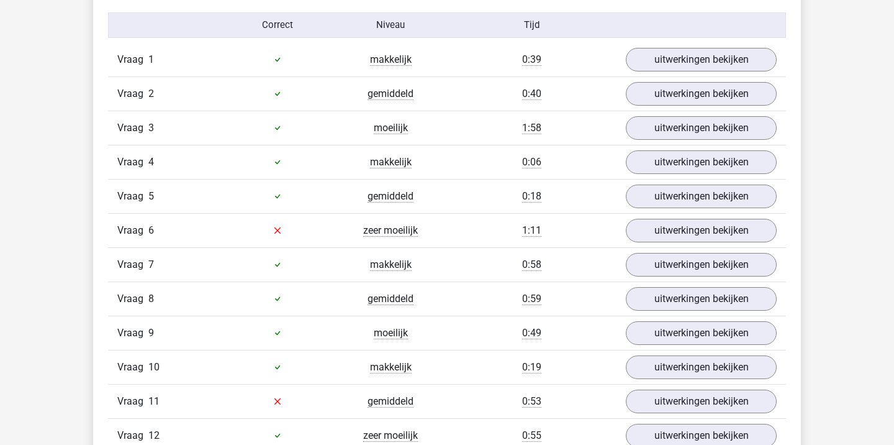
scroll to position [1403, 0]
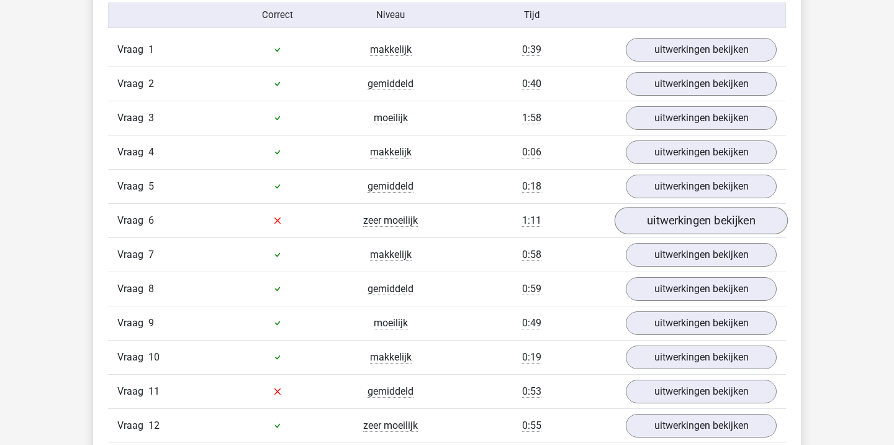
click at [686, 217] on link "uitwerkingen bekijken" at bounding box center [701, 220] width 173 height 27
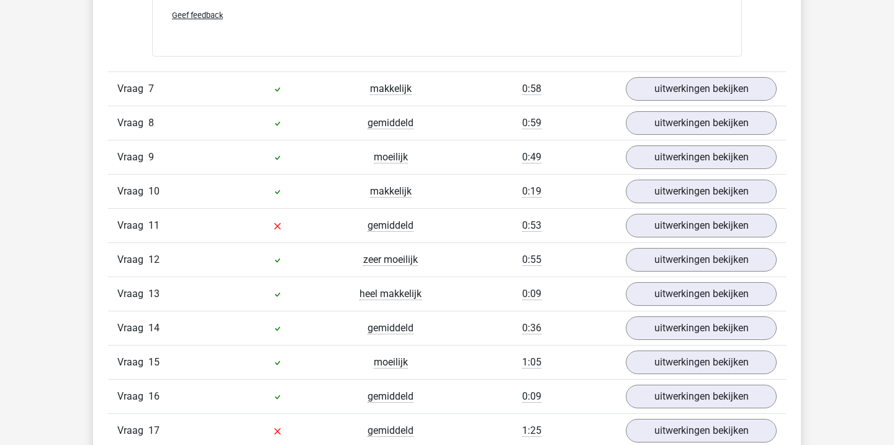
scroll to position [2400, 0]
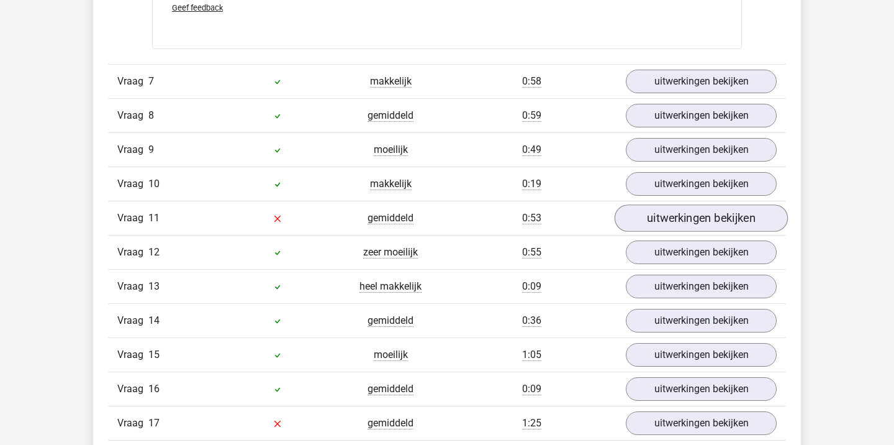
click at [704, 222] on link "uitwerkingen bekijken" at bounding box center [701, 217] width 173 height 27
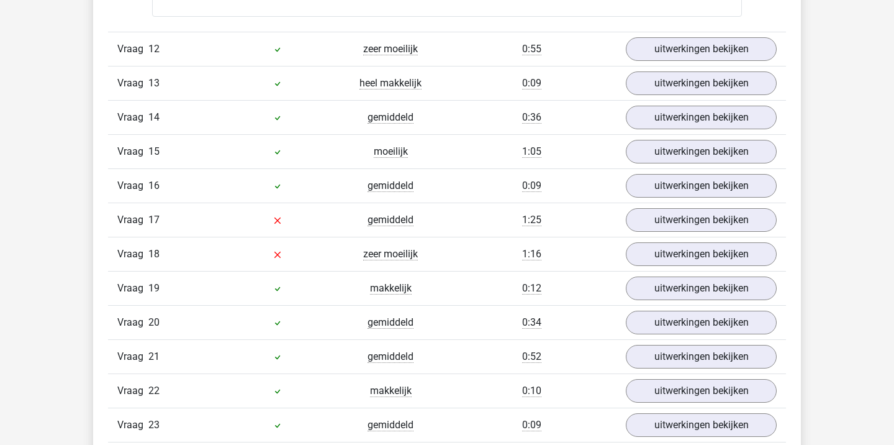
scroll to position [3208, 0]
click at [657, 219] on link "uitwerkingen bekijken" at bounding box center [701, 218] width 173 height 27
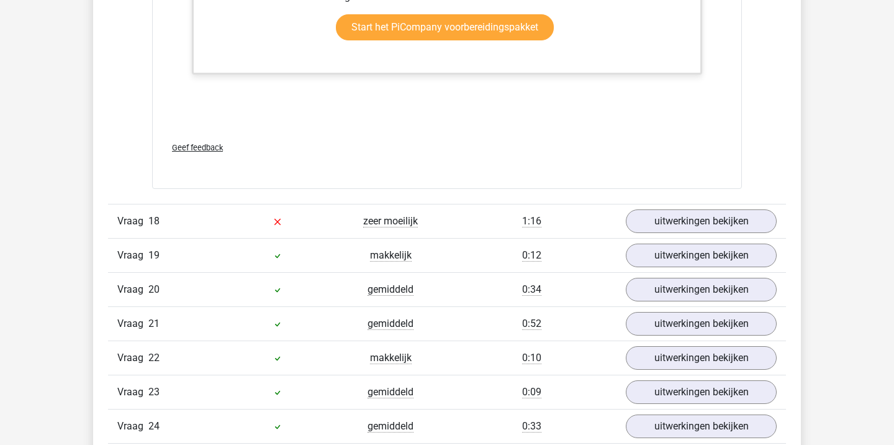
scroll to position [4064, 0]
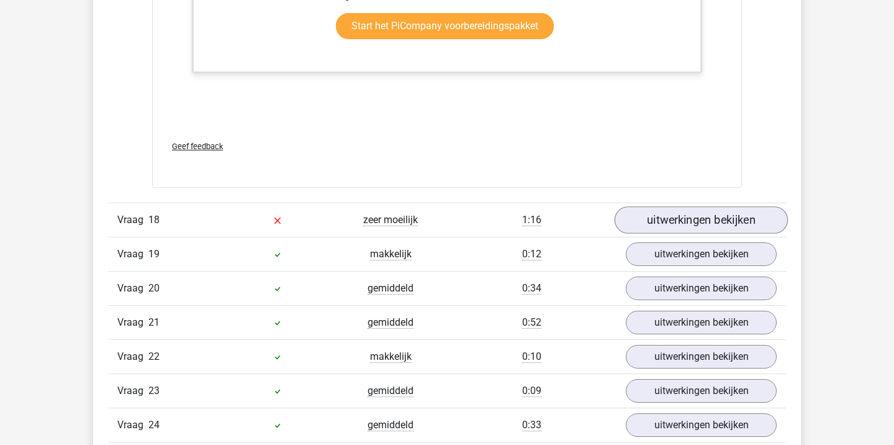
click at [700, 211] on link "uitwerkingen bekijken" at bounding box center [701, 219] width 173 height 27
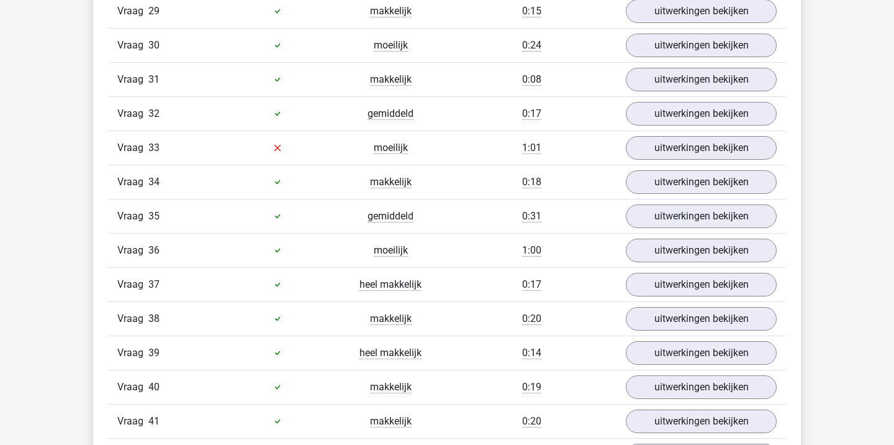
scroll to position [5472, 0]
click at [691, 142] on link "uitwerkingen bekijken" at bounding box center [701, 147] width 173 height 27
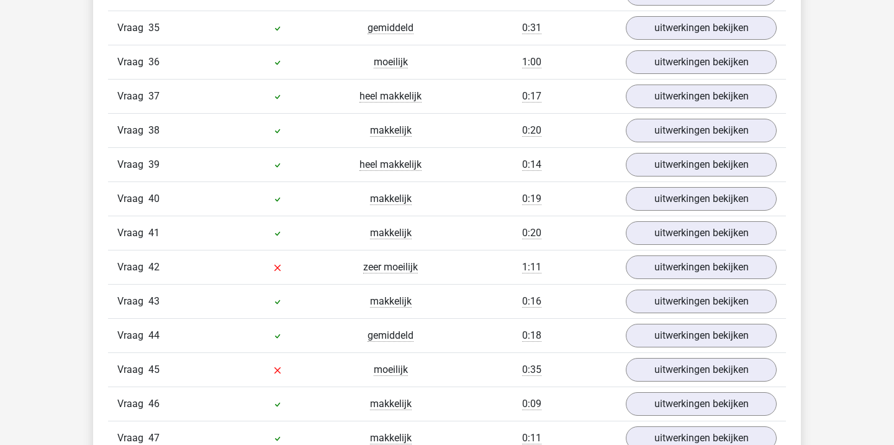
scroll to position [6789, 0]
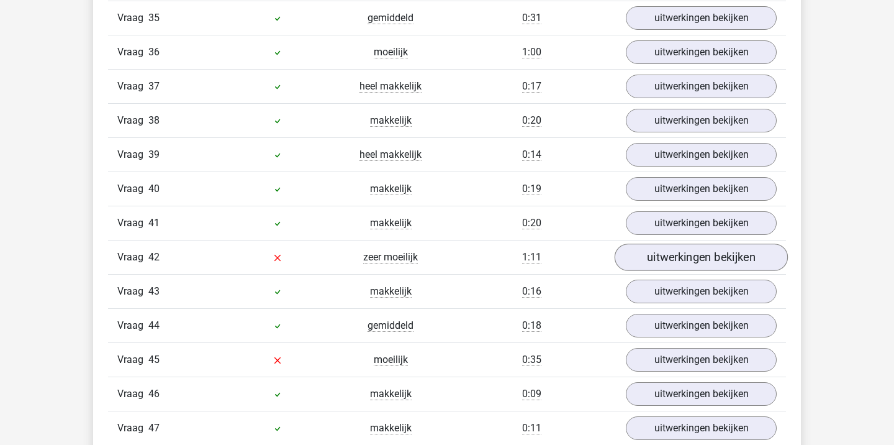
click at [672, 271] on link "uitwerkingen bekijken" at bounding box center [701, 256] width 173 height 27
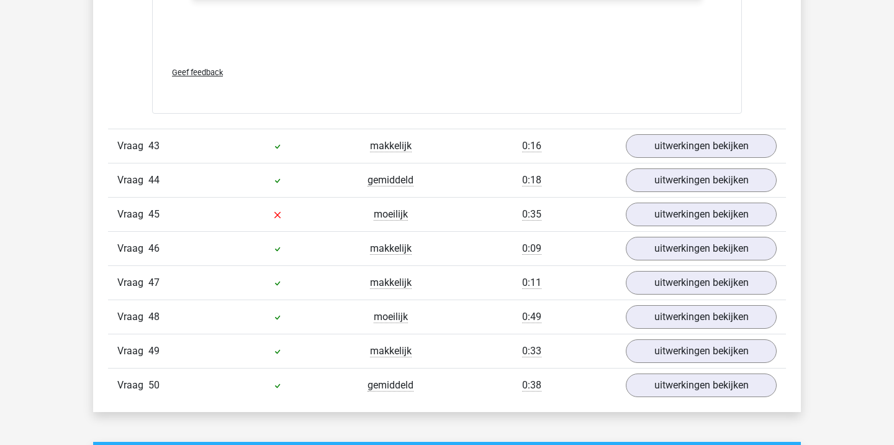
scroll to position [7762, 0]
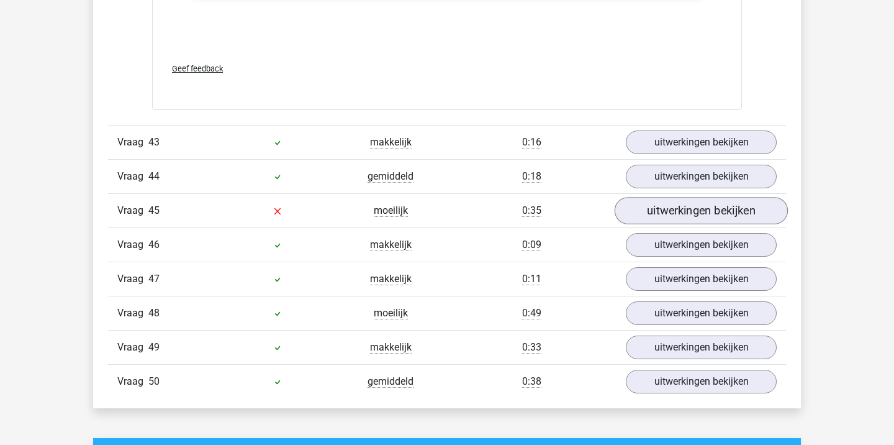
click at [758, 222] on link "uitwerkingen bekijken" at bounding box center [701, 210] width 173 height 27
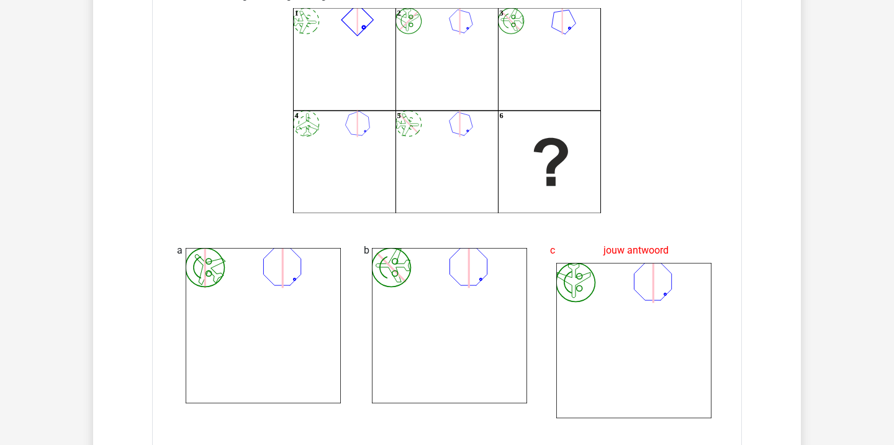
scroll to position [8019, 0]
